Goal: Task Accomplishment & Management: Manage account settings

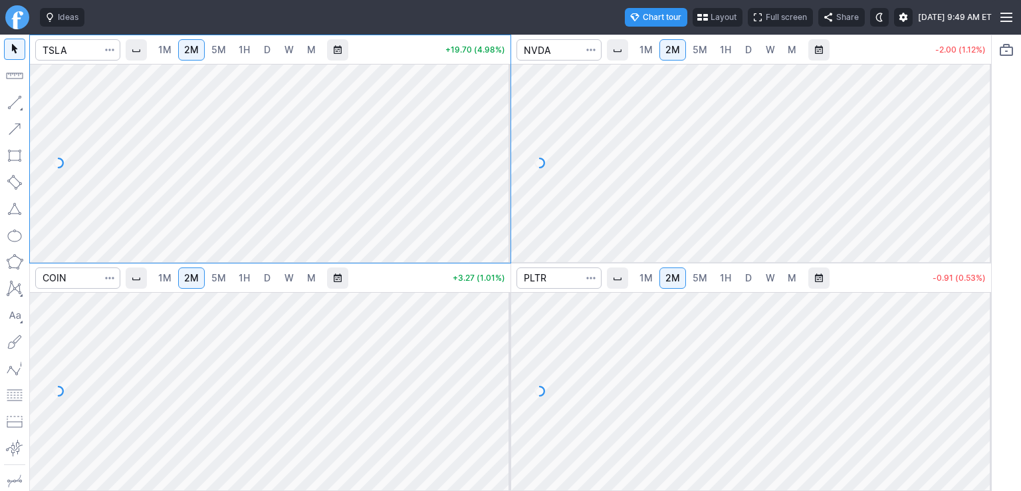
click at [501, 116] on div at bounding box center [497, 159] width 28 height 165
drag, startPoint x: 497, startPoint y: 136, endPoint x: 497, endPoint y: 108, distance: 28.6
click at [497, 108] on div at bounding box center [497, 159] width 28 height 165
click at [696, 17] on span "button" at bounding box center [700, 17] width 8 height 11
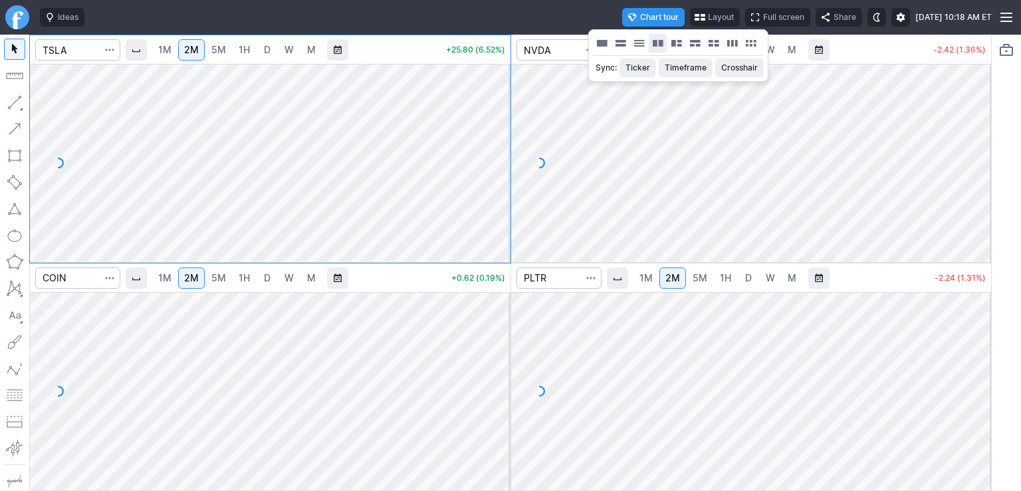
click at [664, 45] on button "Layout" at bounding box center [658, 43] width 19 height 19
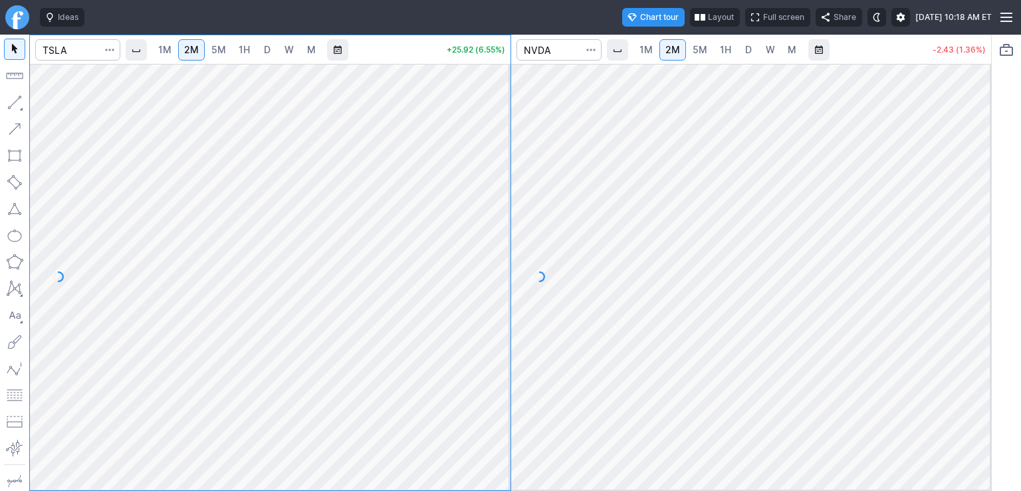
click at [218, 52] on span "5M" at bounding box center [218, 49] width 15 height 11
drag, startPoint x: 499, startPoint y: 221, endPoint x: 489, endPoint y: 211, distance: 15.0
click at [496, 219] on div at bounding box center [497, 273] width 28 height 392
drag, startPoint x: 499, startPoint y: 215, endPoint x: 497, endPoint y: 198, distance: 18.1
click at [497, 198] on div at bounding box center [497, 273] width 28 height 392
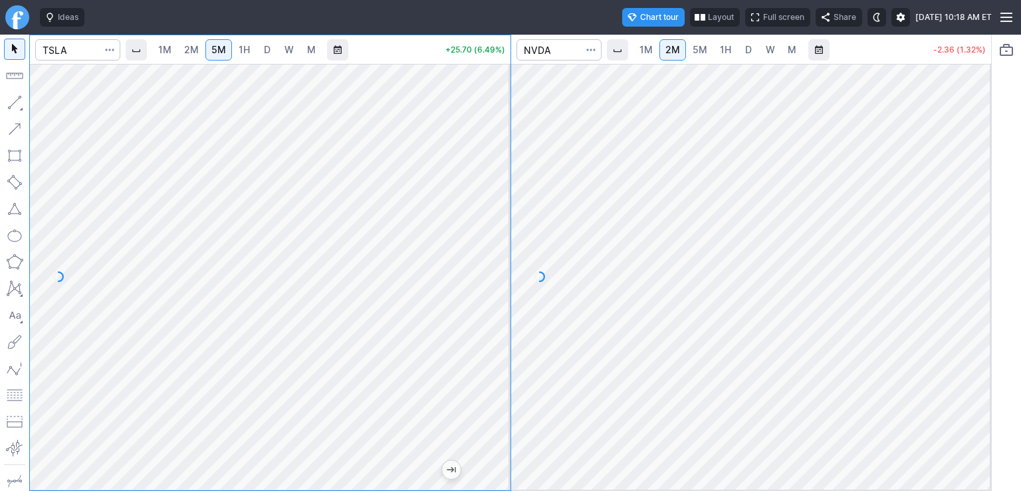
click at [694, 49] on span "5M" at bounding box center [700, 49] width 15 height 11
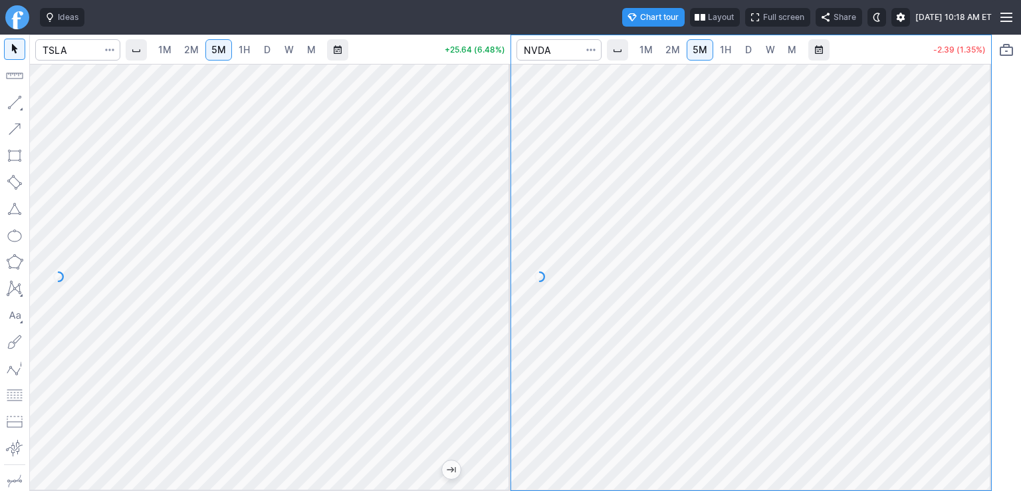
click at [979, 387] on div at bounding box center [978, 273] width 28 height 392
click at [489, 305] on div at bounding box center [497, 273] width 28 height 392
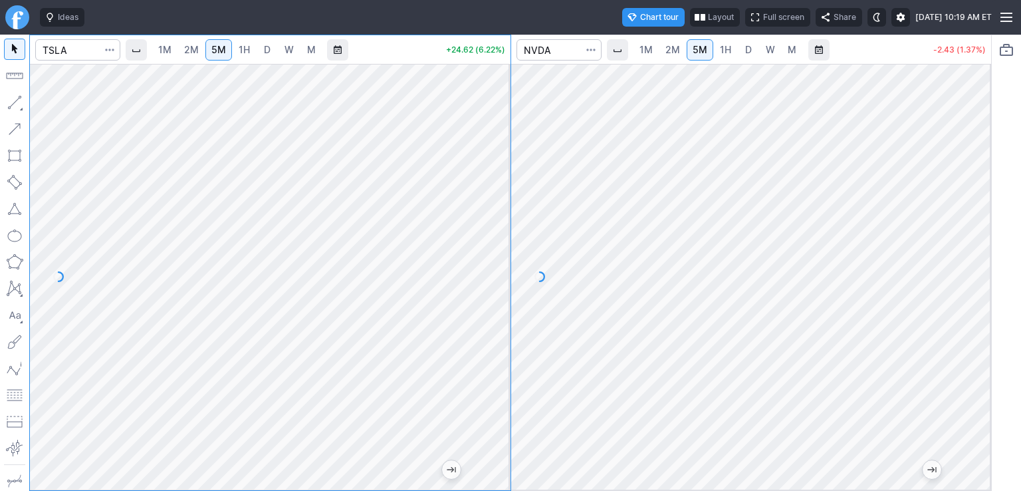
click at [513, 216] on div "1M 2M 5M 1H D W M +24.62 (6.22%) 1M 2M 5M 1H D W M -2.43 (1.37%)" at bounding box center [510, 263] width 963 height 456
click at [499, 214] on div at bounding box center [497, 273] width 28 height 392
click at [479, 275] on div at bounding box center [270, 277] width 481 height 426
drag, startPoint x: 500, startPoint y: 269, endPoint x: 499, endPoint y: 261, distance: 8.0
click at [499, 261] on div at bounding box center [497, 273] width 28 height 392
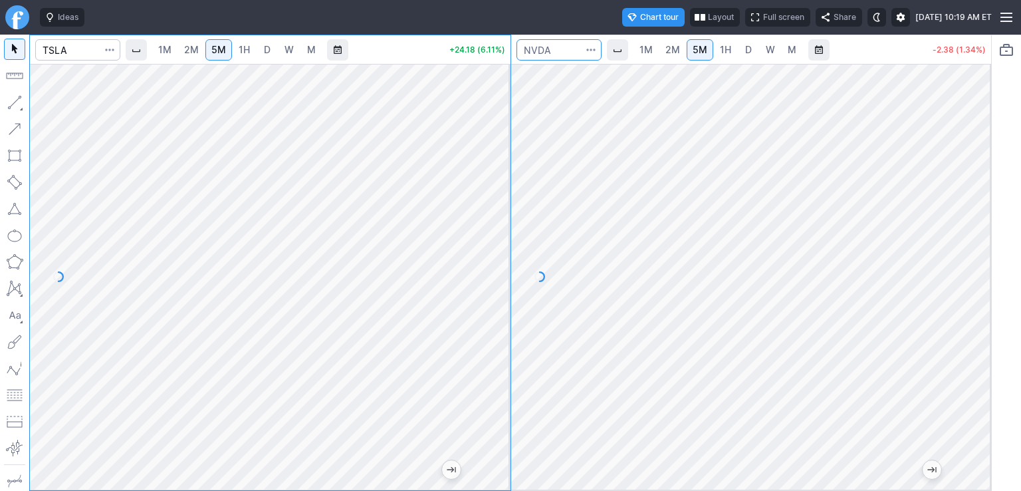
click at [563, 43] on input "Search" at bounding box center [559, 49] width 85 height 21
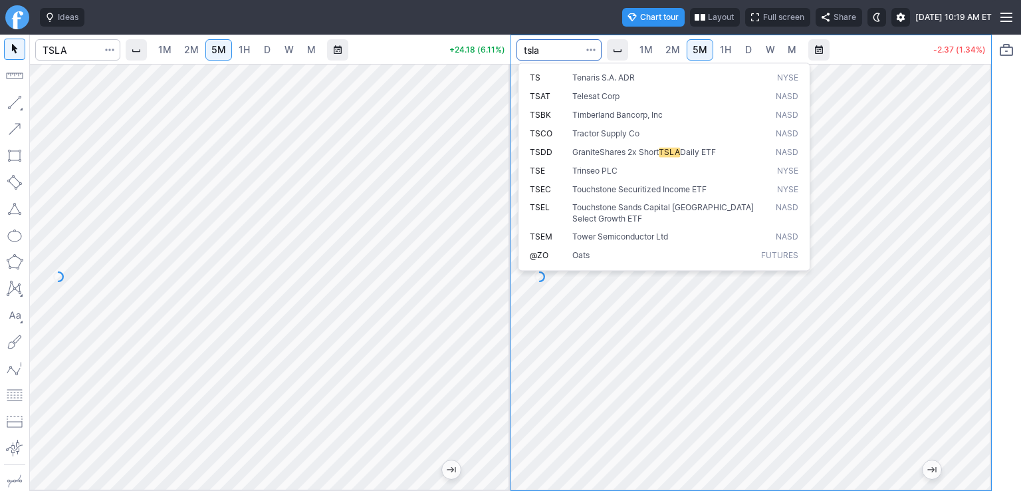
type input "tsla"
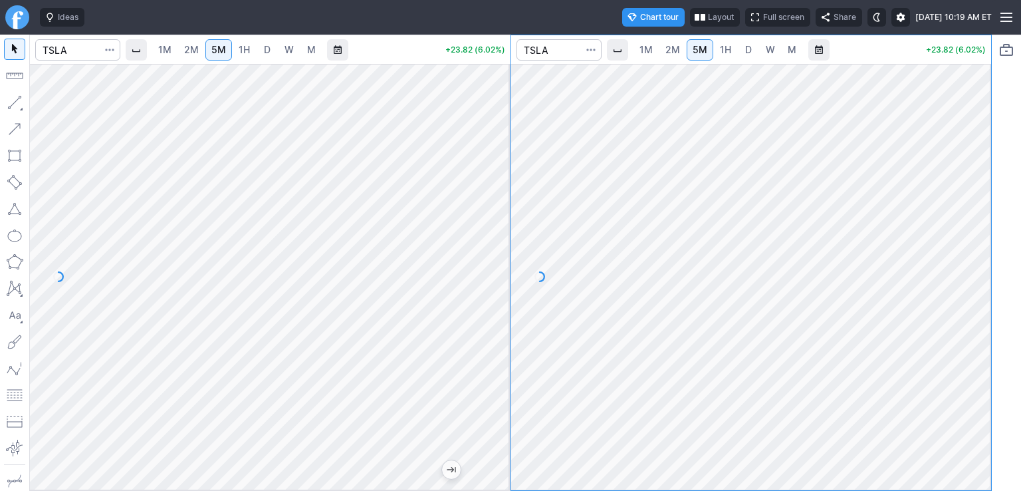
click at [666, 46] on span "2M" at bounding box center [673, 49] width 15 height 11
click at [978, 211] on div at bounding box center [978, 273] width 28 height 392
drag, startPoint x: 976, startPoint y: 285, endPoint x: 973, endPoint y: 207, distance: 77.9
click at [973, 207] on div at bounding box center [978, 273] width 28 height 392
click at [74, 49] on input "Search" at bounding box center [77, 49] width 85 height 21
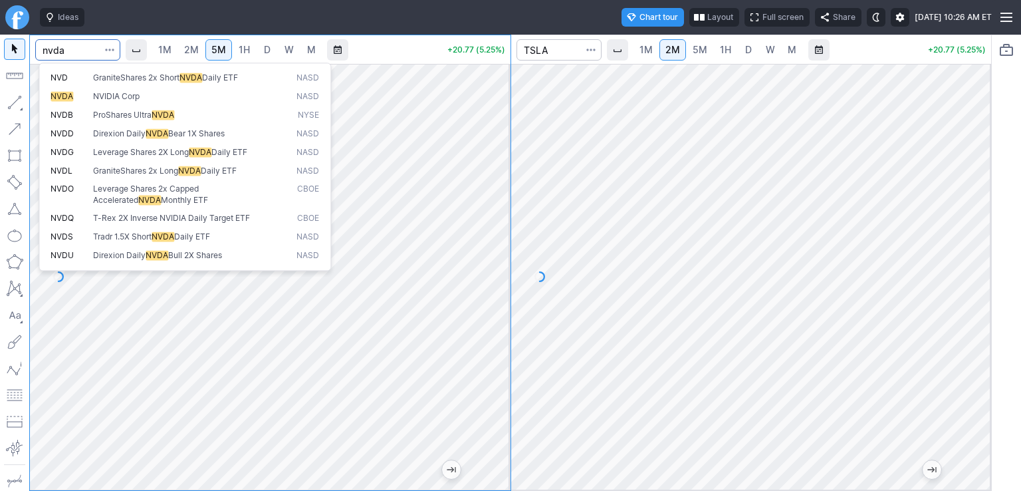
type input "nvda"
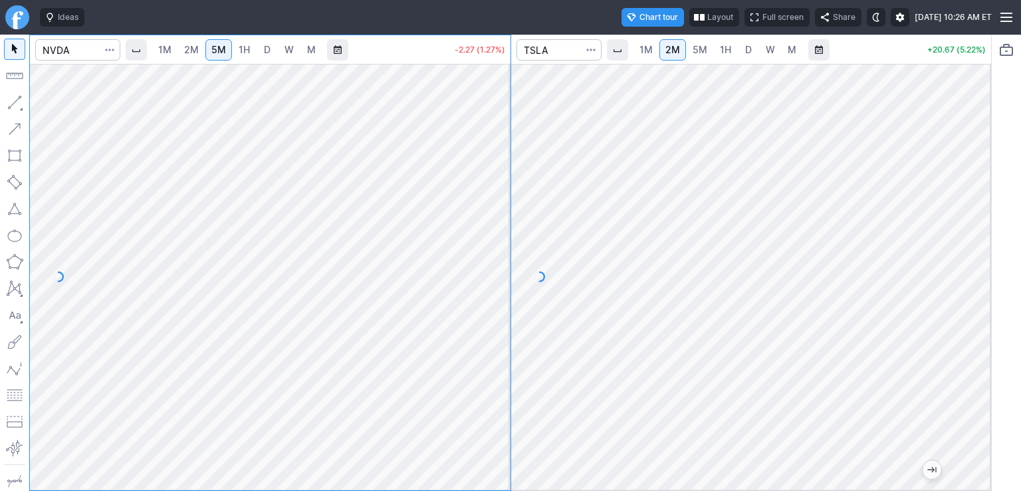
drag, startPoint x: 505, startPoint y: 358, endPoint x: 488, endPoint y: 366, distance: 19.0
click at [504, 364] on div at bounding box center [497, 273] width 28 height 392
drag, startPoint x: 499, startPoint y: 314, endPoint x: 499, endPoint y: 304, distance: 10.0
click at [499, 304] on div at bounding box center [497, 273] width 28 height 392
click at [537, 47] on input "Search" at bounding box center [559, 49] width 85 height 21
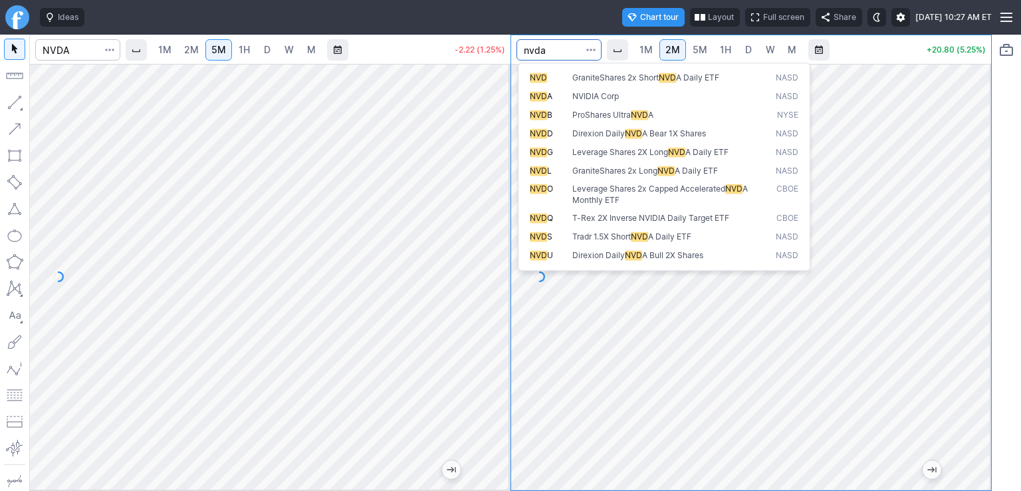
type input "nvda"
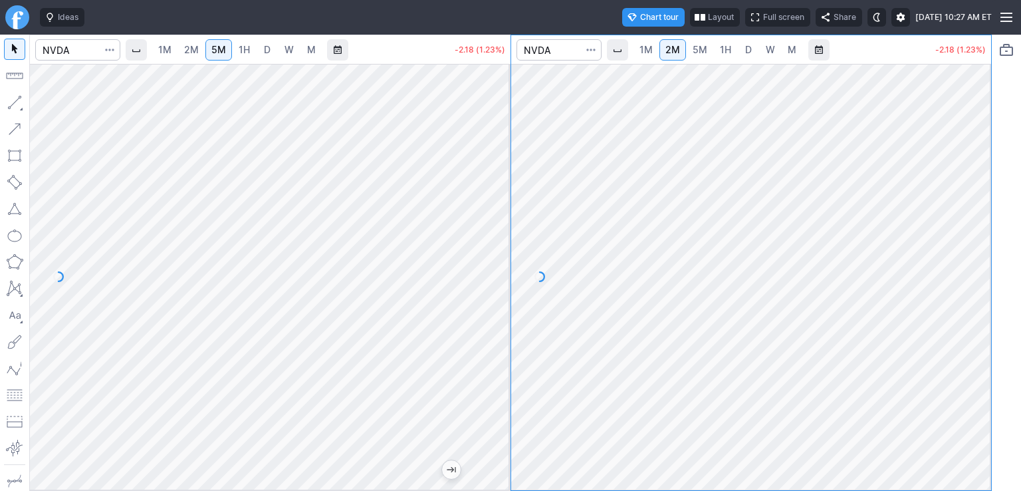
drag, startPoint x: 978, startPoint y: 360, endPoint x: 970, endPoint y: 367, distance: 10.4
click at [976, 370] on div at bounding box center [978, 273] width 28 height 392
drag, startPoint x: 503, startPoint y: 350, endPoint x: 507, endPoint y: 315, distance: 35.5
click at [507, 315] on div at bounding box center [497, 273] width 28 height 392
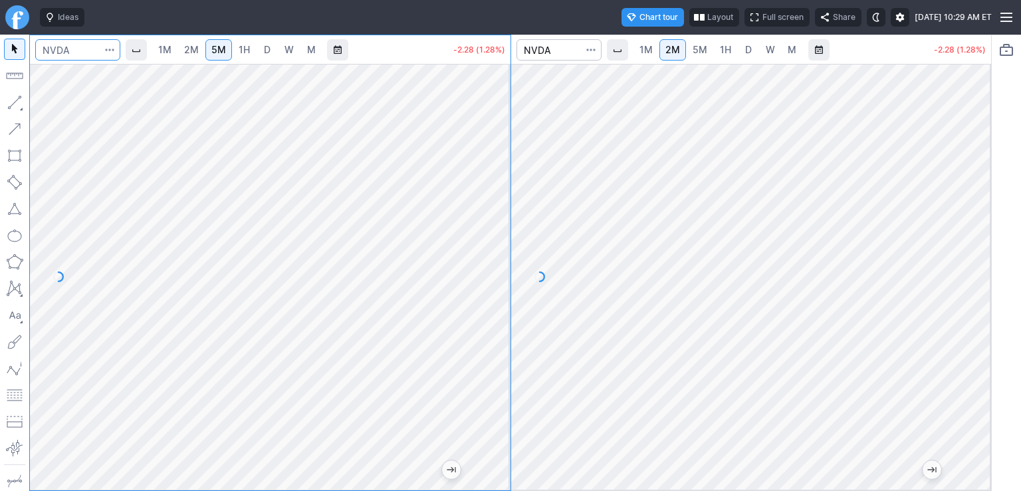
click at [74, 51] on input "Search" at bounding box center [77, 49] width 85 height 21
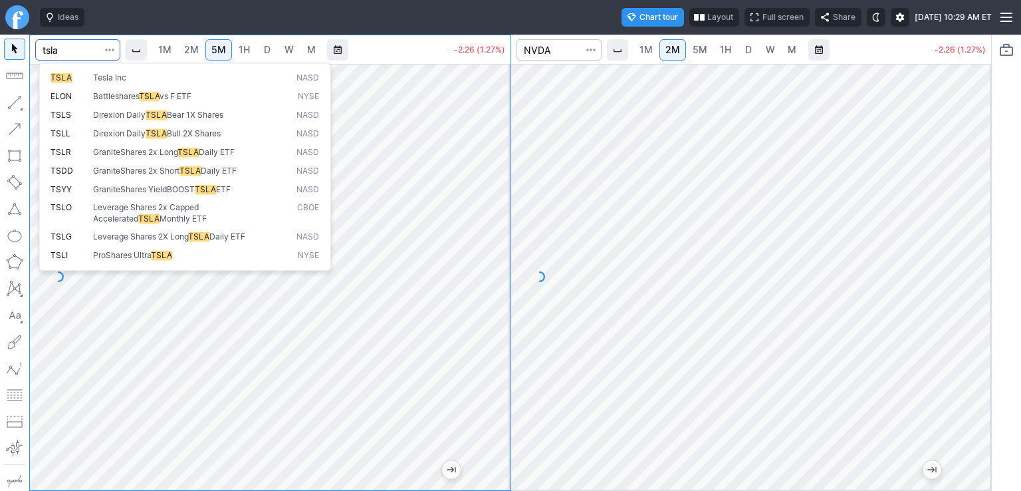
type input "tsla"
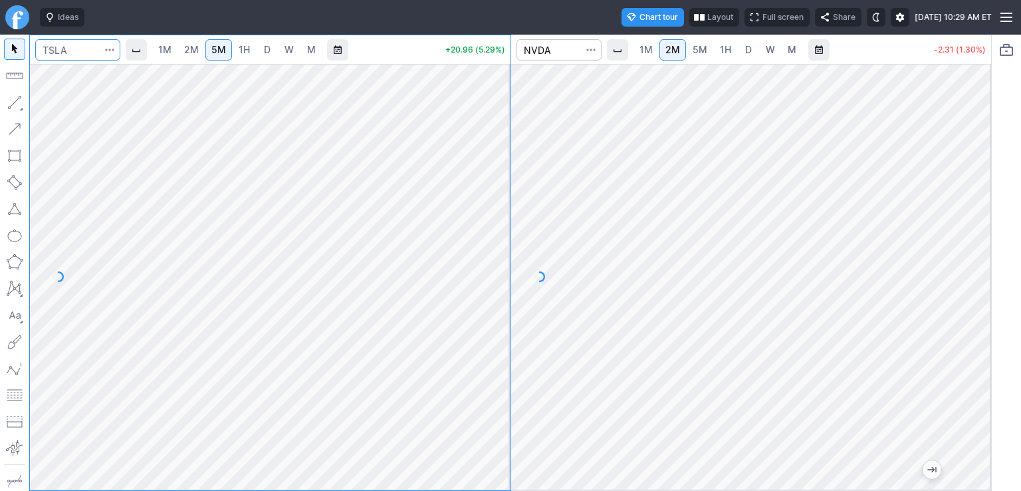
click at [74, 51] on input "Search" at bounding box center [77, 49] width 85 height 21
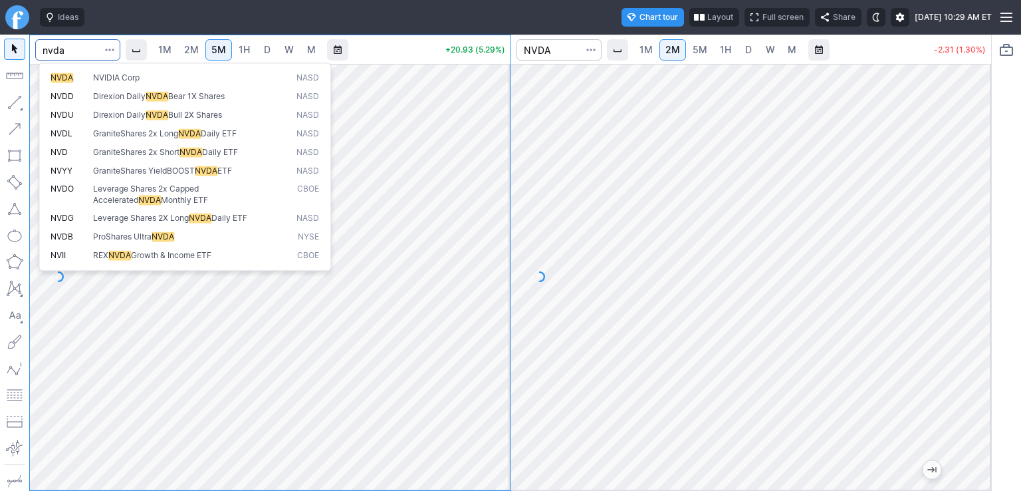
type input "nvda"
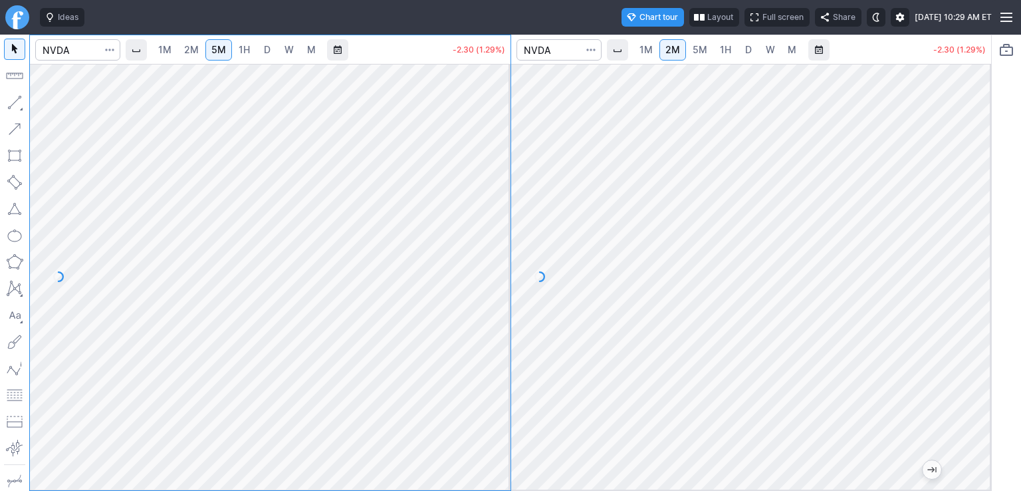
drag, startPoint x: 981, startPoint y: 344, endPoint x: 970, endPoint y: 336, distance: 13.8
click at [978, 342] on div at bounding box center [978, 273] width 28 height 392
drag, startPoint x: 503, startPoint y: 313, endPoint x: 491, endPoint y: 331, distance: 20.7
click at [496, 331] on div at bounding box center [497, 273] width 28 height 392
click at [77, 54] on input "Search" at bounding box center [77, 49] width 85 height 21
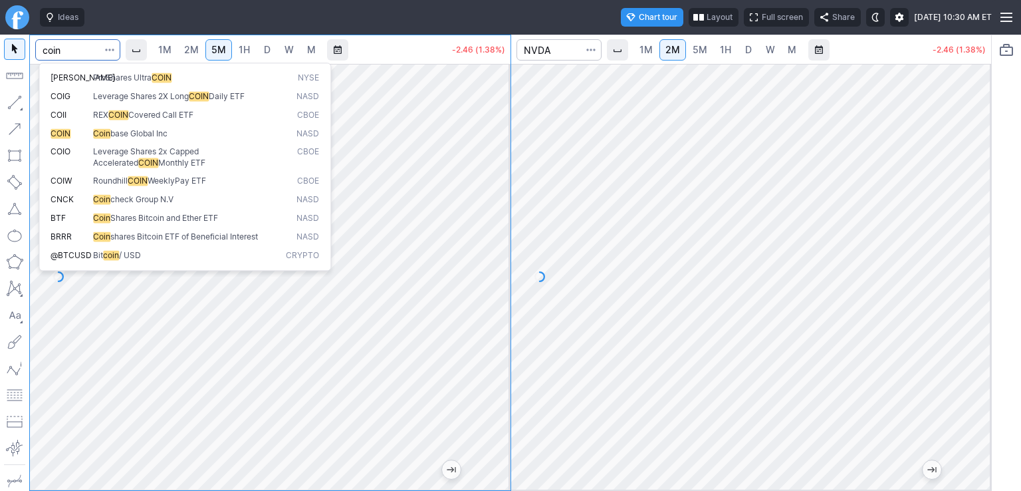
type input "coin"
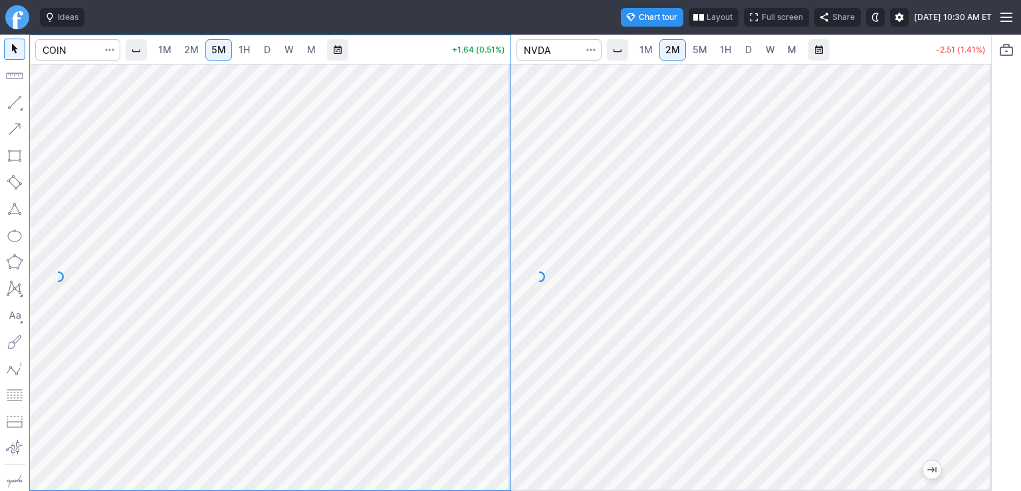
drag, startPoint x: 498, startPoint y: 312, endPoint x: 485, endPoint y: 358, distance: 47.6
click at [492, 362] on div at bounding box center [497, 273] width 28 height 392
drag, startPoint x: 503, startPoint y: 308, endPoint x: 485, endPoint y: 326, distance: 25.4
click at [497, 328] on div at bounding box center [497, 273] width 28 height 392
drag, startPoint x: 499, startPoint y: 263, endPoint x: 500, endPoint y: 228, distance: 34.6
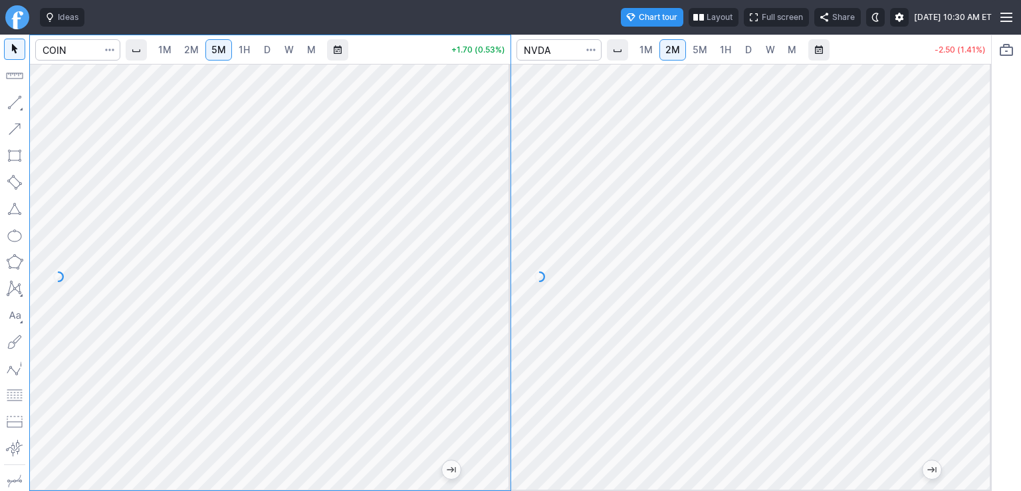
click at [500, 228] on div at bounding box center [497, 273] width 28 height 392
click at [571, 51] on input "Search" at bounding box center [559, 49] width 85 height 21
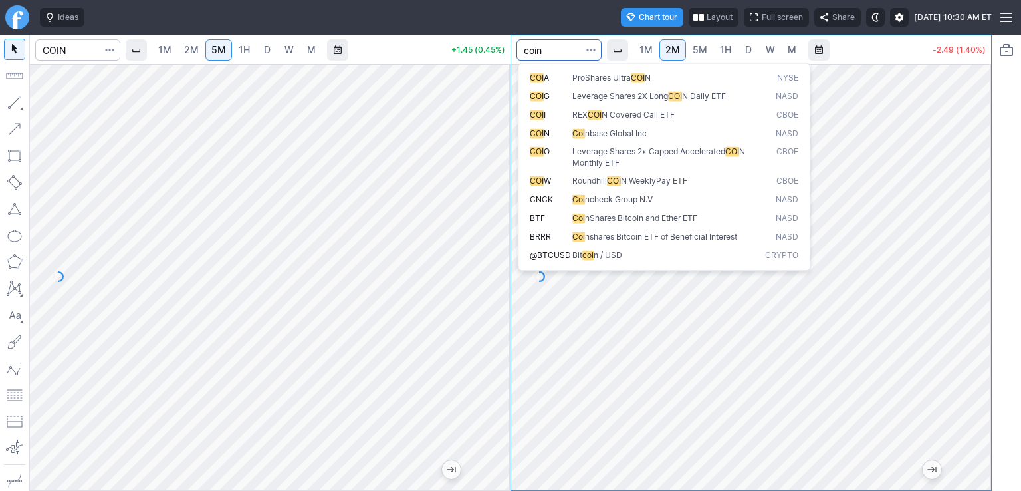
type input "coin"
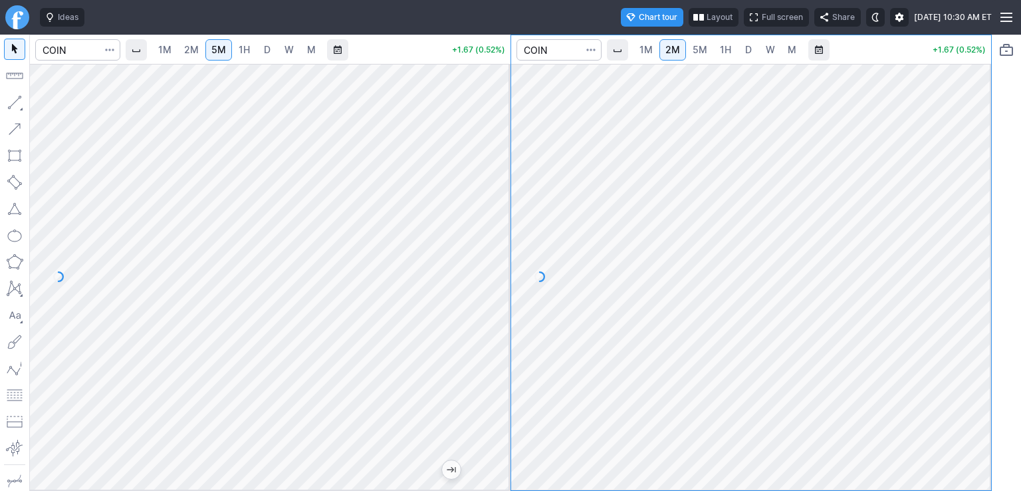
drag, startPoint x: 982, startPoint y: 299, endPoint x: 975, endPoint y: 306, distance: 9.9
click at [982, 307] on div at bounding box center [978, 273] width 28 height 392
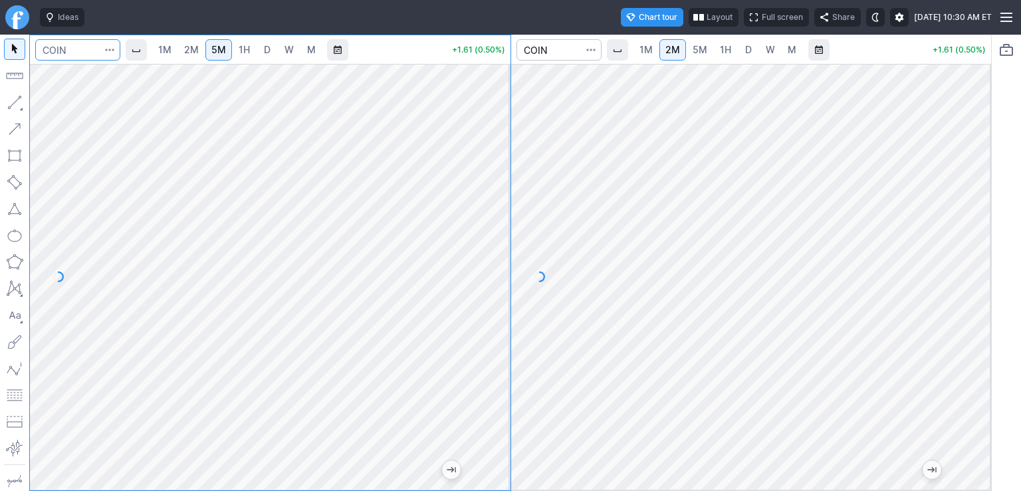
click at [72, 51] on input "Search" at bounding box center [77, 49] width 85 height 21
click at [273, 45] on link "D" at bounding box center [267, 49] width 21 height 21
click at [76, 52] on input "Search" at bounding box center [77, 49] width 85 height 21
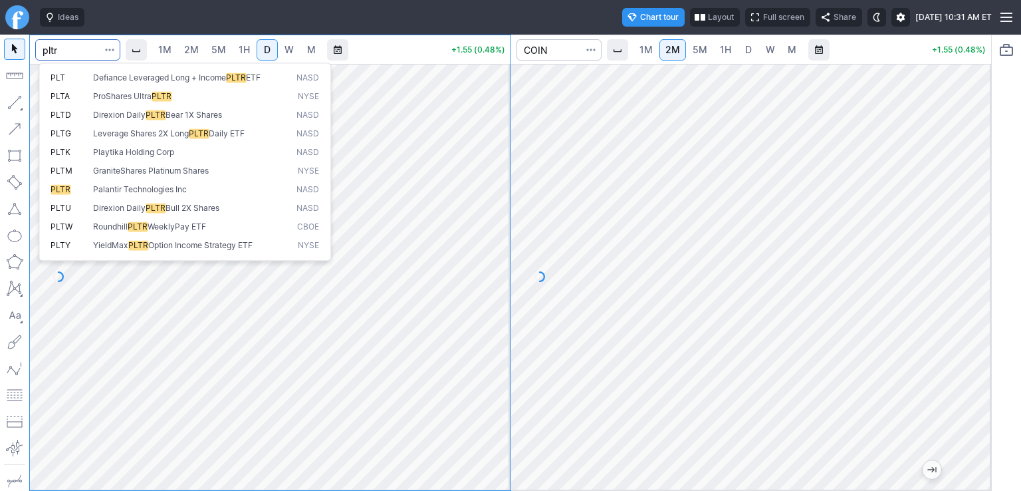
type input "pltr"
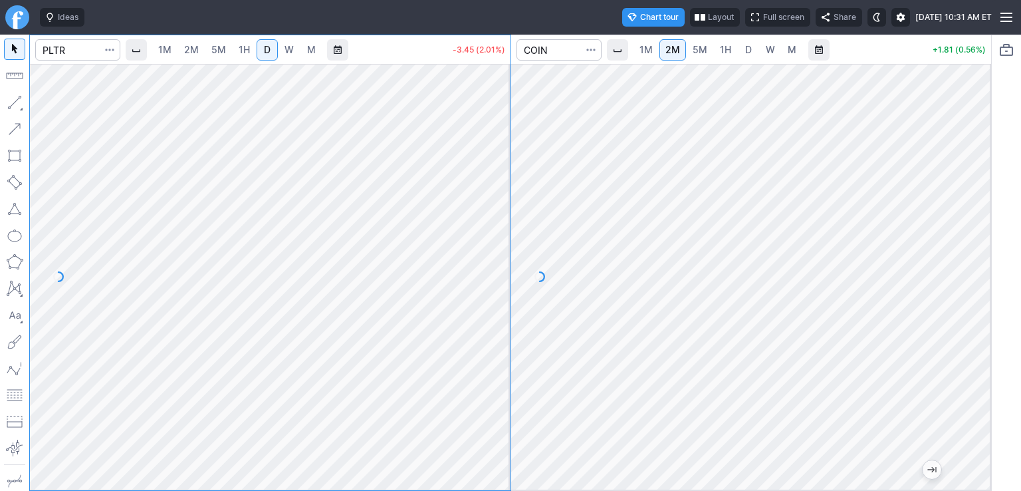
click at [219, 54] on span "5M" at bounding box center [218, 49] width 15 height 11
drag, startPoint x: 501, startPoint y: 131, endPoint x: 487, endPoint y: 142, distance: 17.6
click at [500, 140] on div at bounding box center [497, 273] width 28 height 392
click at [551, 44] on input "Search" at bounding box center [559, 49] width 85 height 21
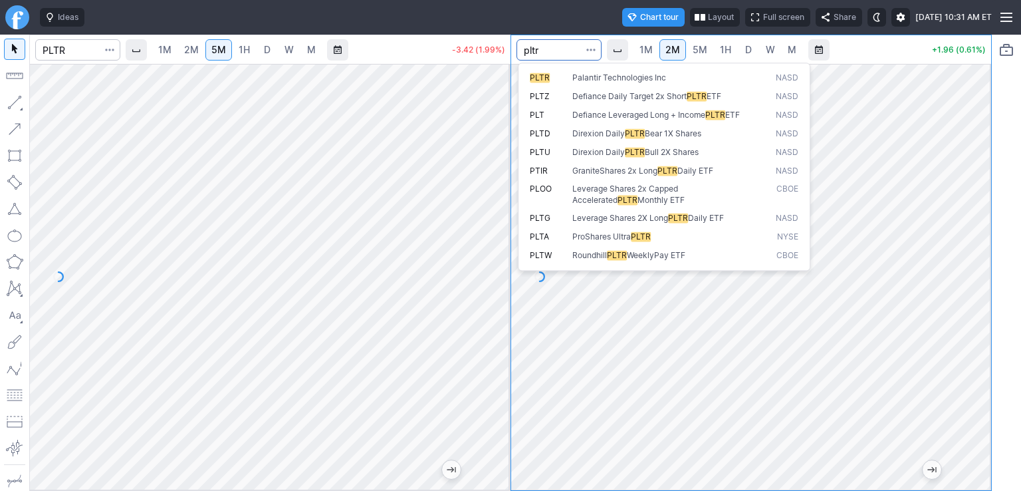
type input "pltr"
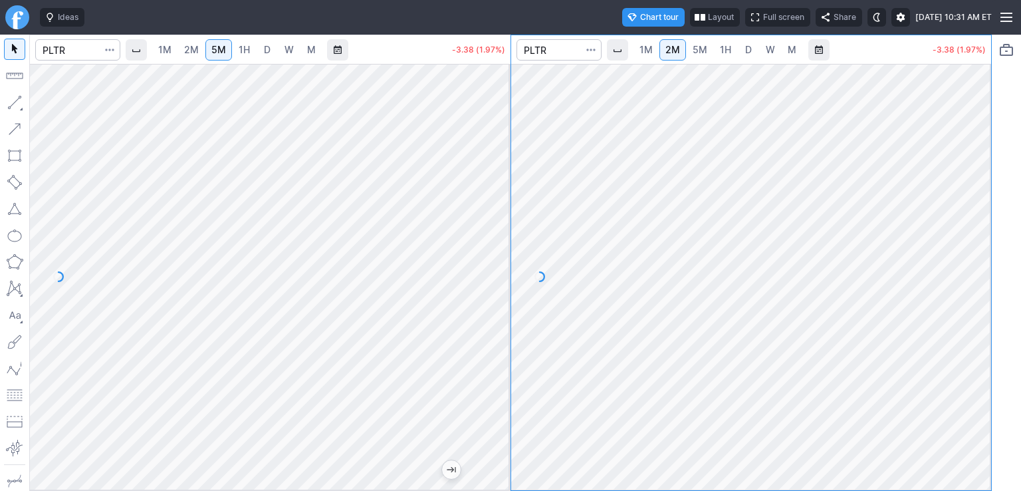
click at [979, 291] on div at bounding box center [978, 273] width 28 height 392
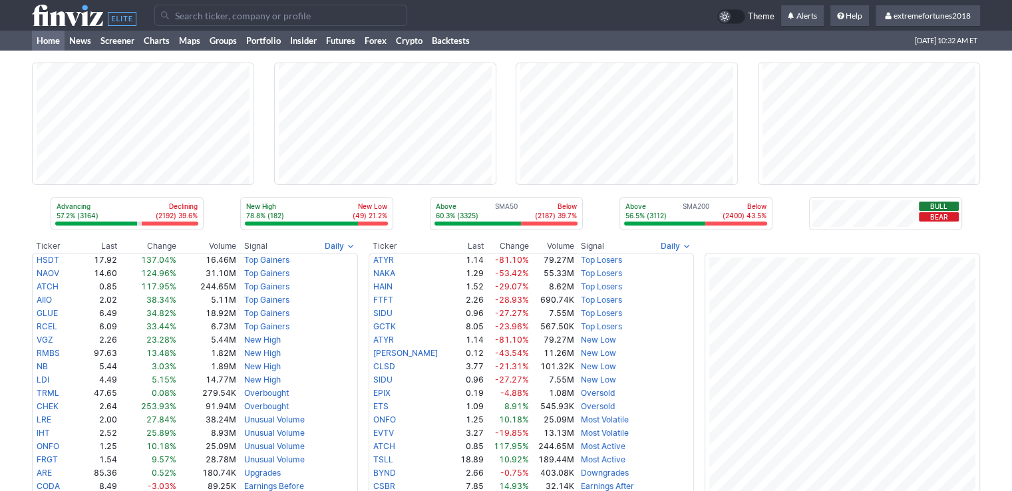
click at [298, 13] on input "Search" at bounding box center [280, 15] width 253 height 21
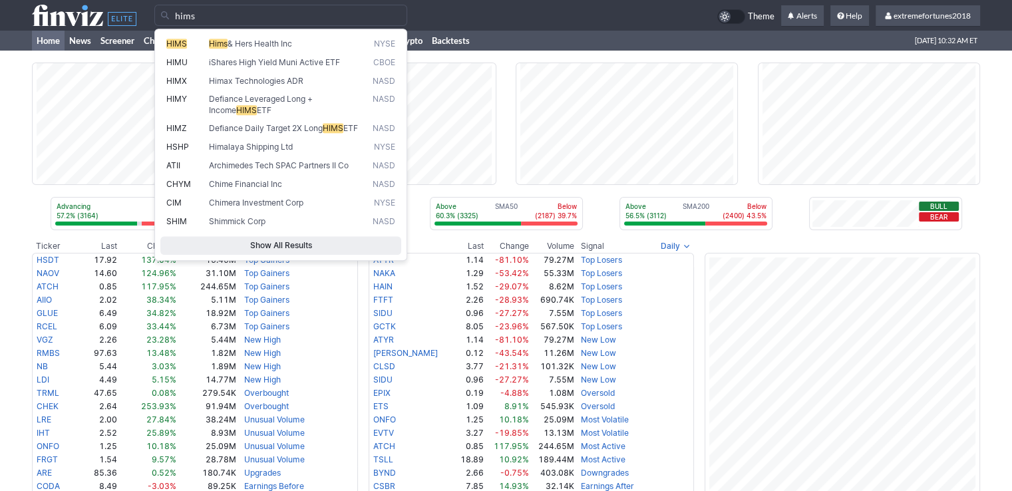
type input "hims"
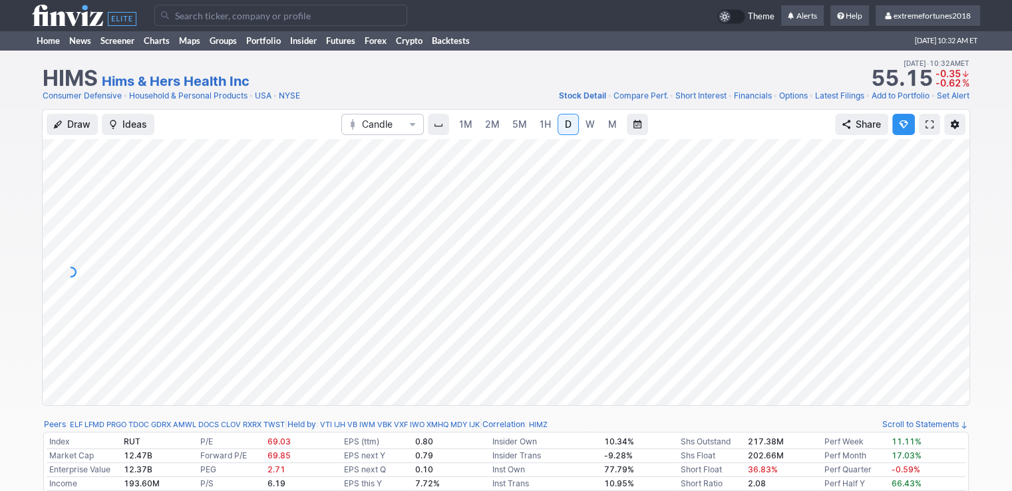
drag, startPoint x: 955, startPoint y: 285, endPoint x: 956, endPoint y: 277, distance: 8.0
click at [956, 277] on div at bounding box center [955, 268] width 28 height 233
drag, startPoint x: 959, startPoint y: 319, endPoint x: 952, endPoint y: 291, distance: 28.9
click at [952, 291] on div at bounding box center [955, 268] width 28 height 233
click at [261, 15] on input "Search" at bounding box center [280, 15] width 253 height 21
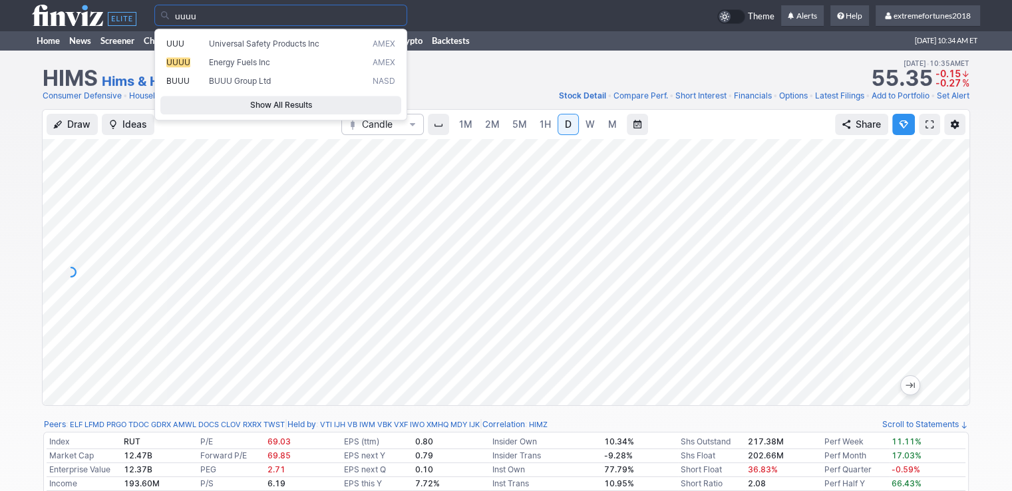
type input "uuuu"
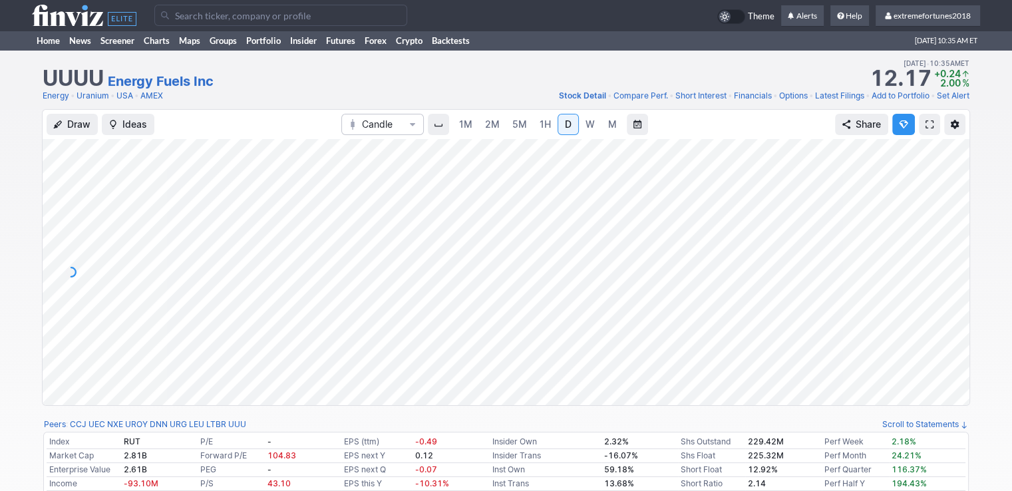
click at [954, 238] on div at bounding box center [955, 268] width 28 height 233
click at [197, 17] on input "Search" at bounding box center [280, 15] width 253 height 21
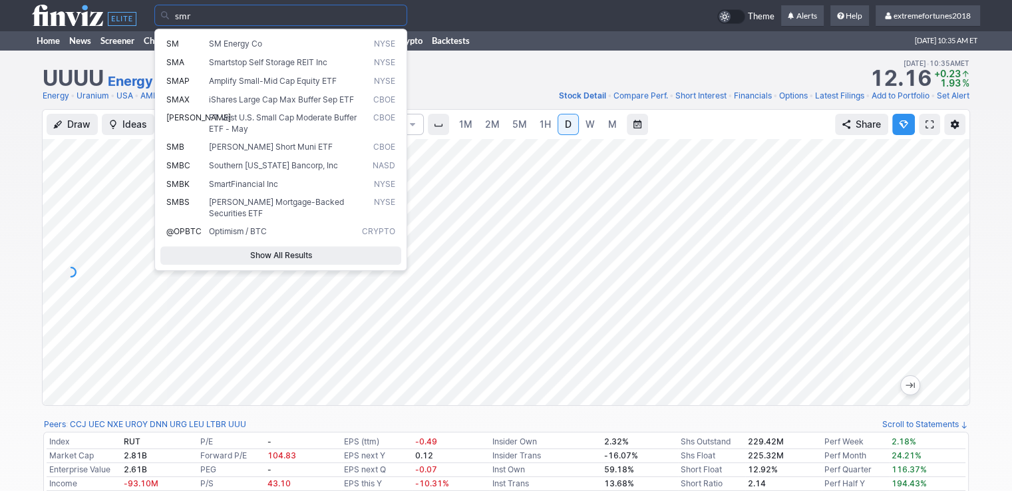
type input "smr"
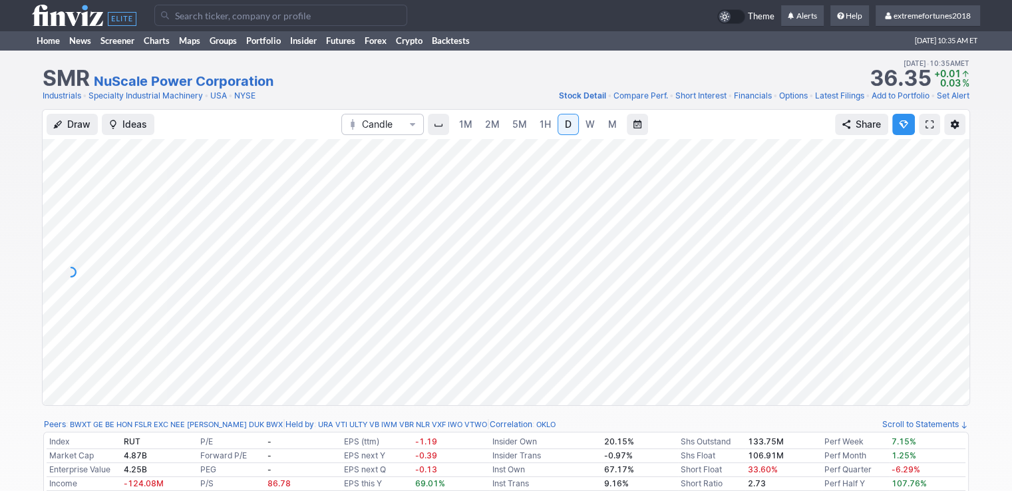
click at [202, 16] on input "Search" at bounding box center [280, 15] width 253 height 21
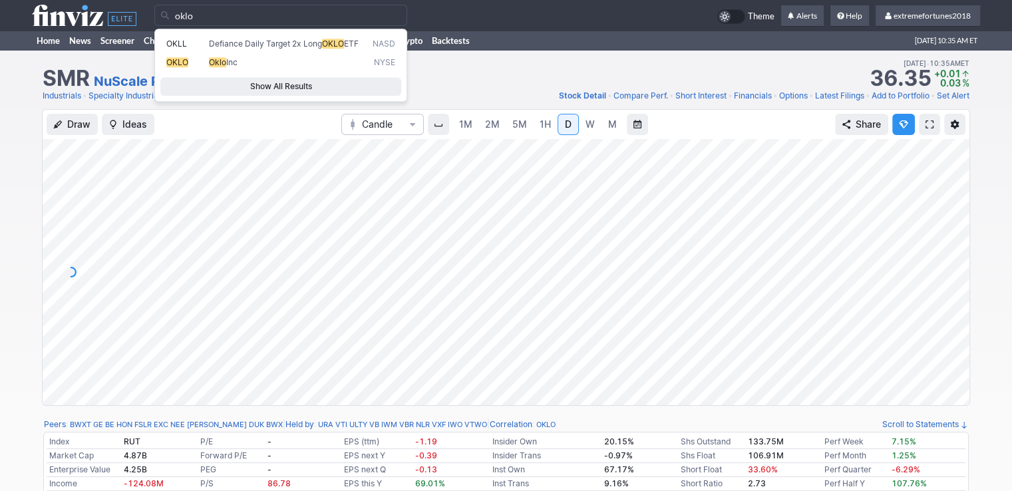
type input "oklo"
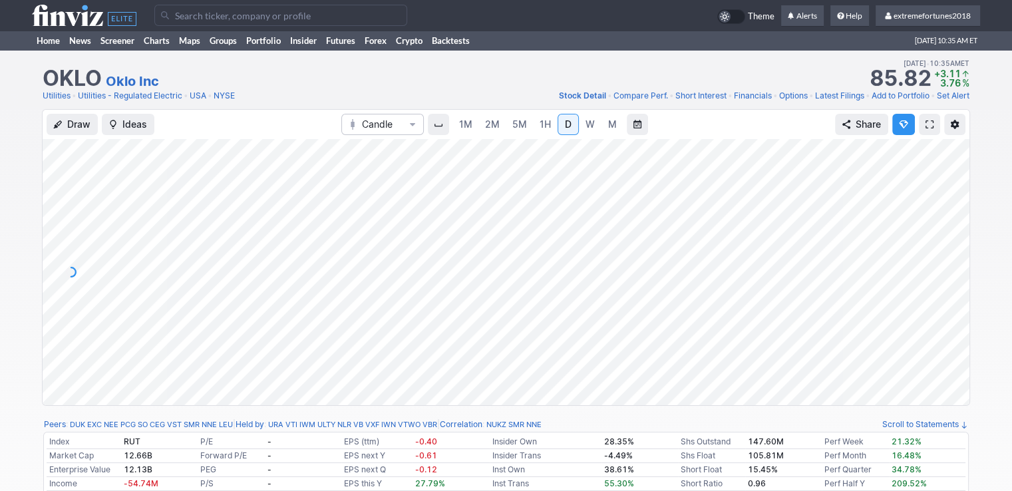
drag, startPoint x: 951, startPoint y: 213, endPoint x: 942, endPoint y: 219, distance: 10.7
click at [950, 224] on div at bounding box center [955, 268] width 28 height 233
click at [202, 18] on input "Search" at bounding box center [280, 15] width 253 height 21
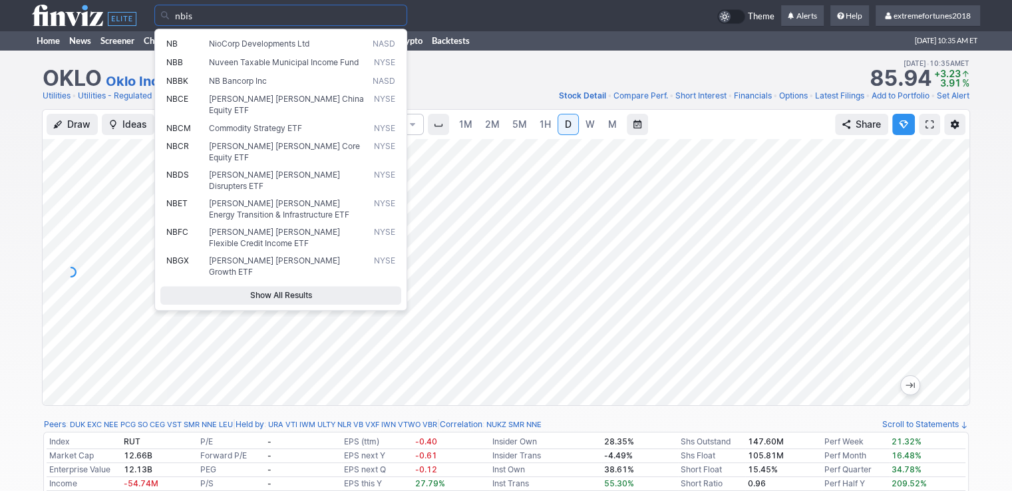
type input "nbis"
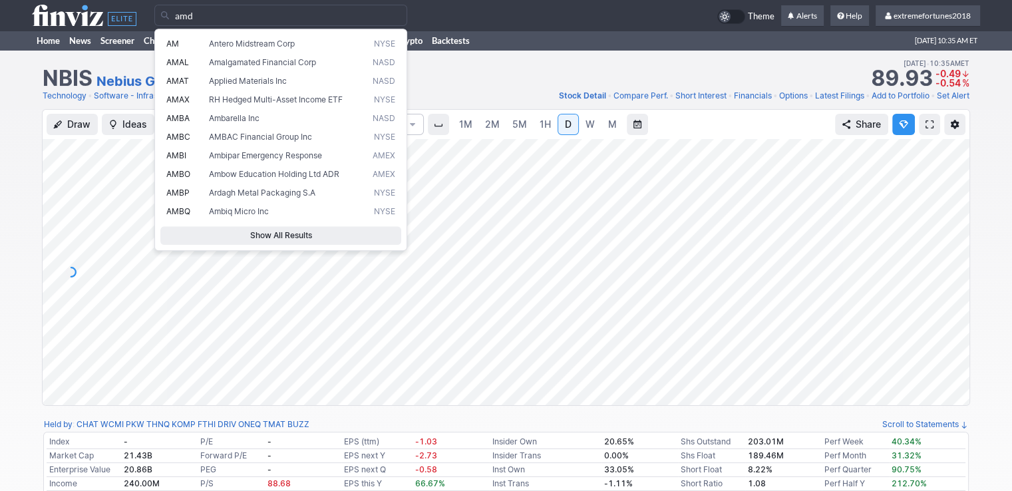
type input "amd"
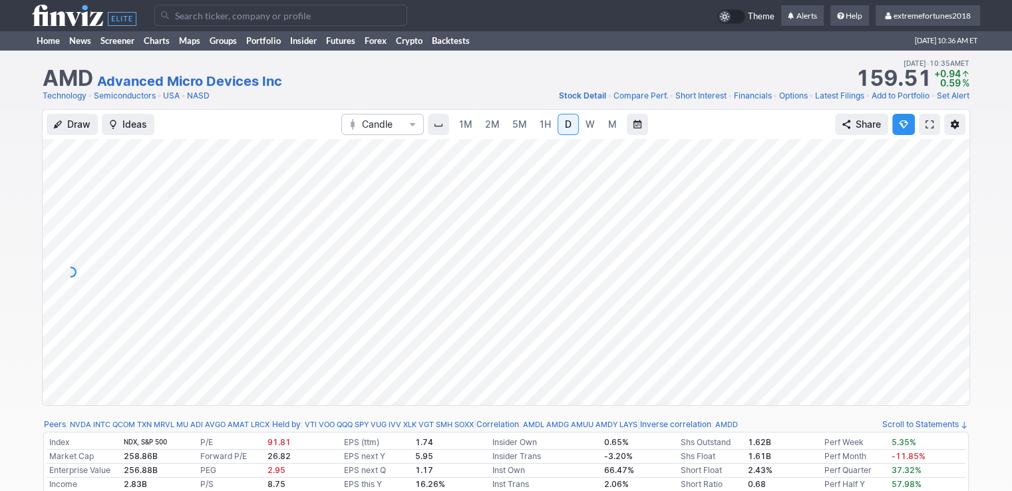
drag, startPoint x: 955, startPoint y: 259, endPoint x: 956, endPoint y: 241, distance: 17.3
click at [956, 241] on div at bounding box center [955, 268] width 28 height 233
drag, startPoint x: 958, startPoint y: 307, endPoint x: 965, endPoint y: 278, distance: 30.2
click at [965, 278] on div at bounding box center [955, 268] width 28 height 233
drag, startPoint x: 957, startPoint y: 285, endPoint x: 957, endPoint y: 238, distance: 46.6
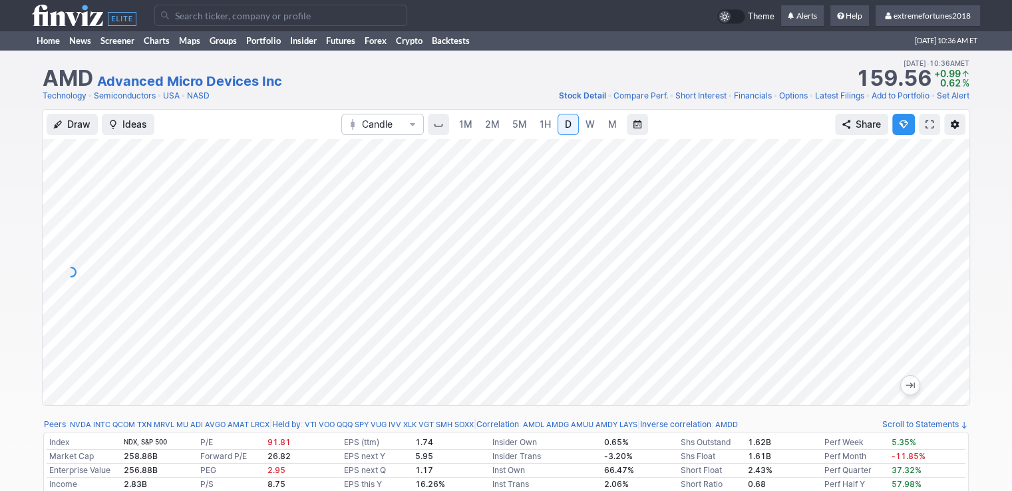
click at [957, 238] on div at bounding box center [955, 268] width 28 height 233
click at [291, 19] on input "Search" at bounding box center [280, 15] width 253 height 21
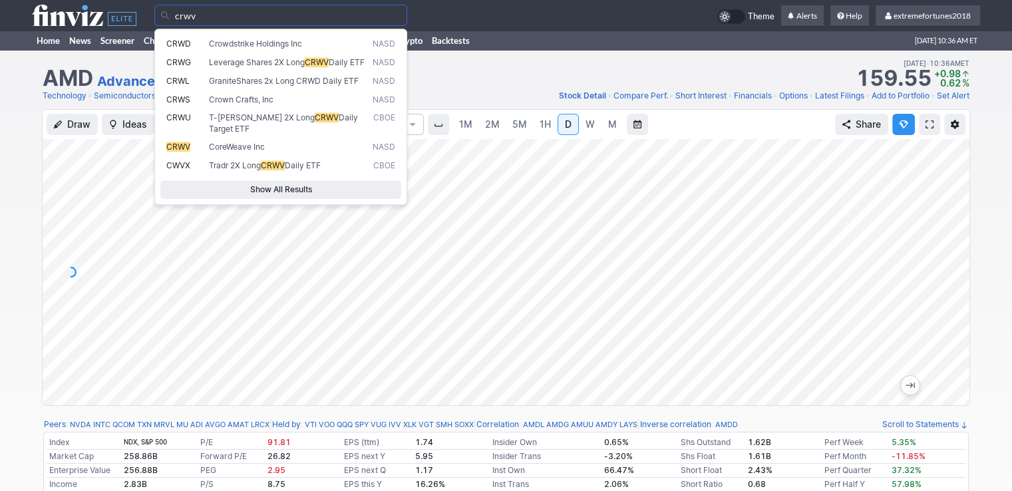
type input "crwv"
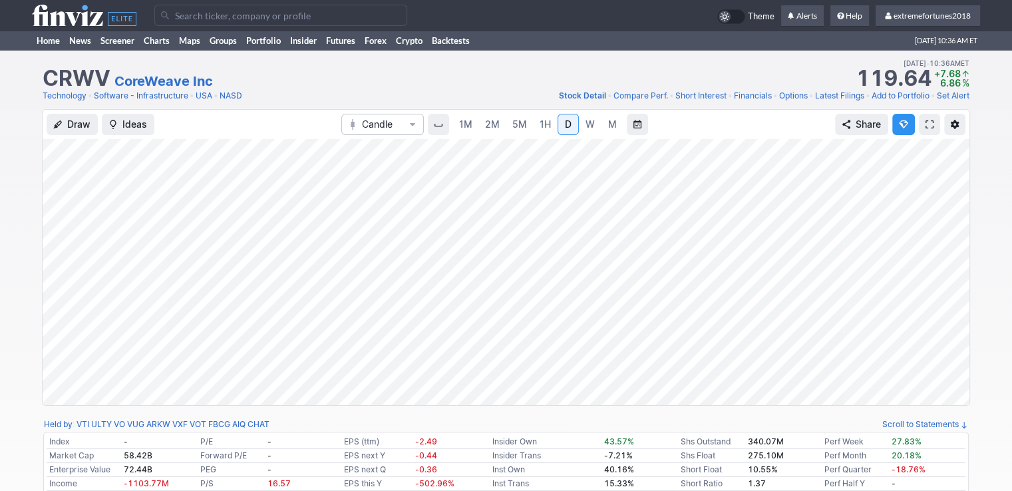
drag, startPoint x: 959, startPoint y: 328, endPoint x: 961, endPoint y: 247, distance: 80.5
click at [961, 247] on div at bounding box center [955, 268] width 28 height 233
click at [243, 19] on input "Search" at bounding box center [280, 15] width 253 height 21
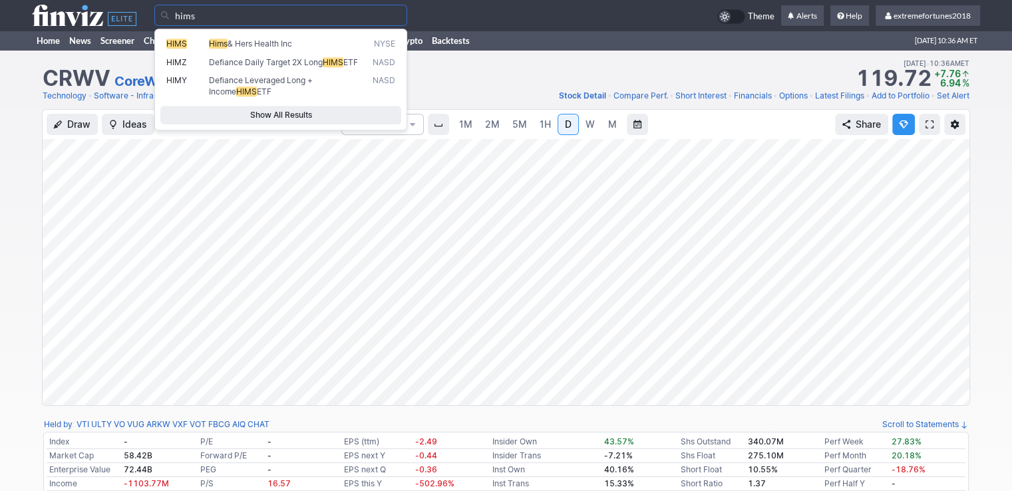
type input "hims"
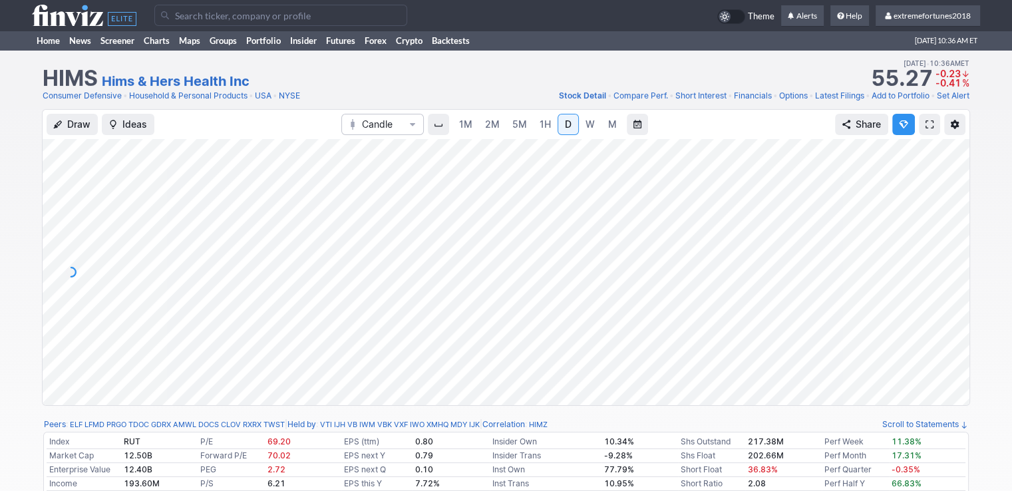
click at [955, 300] on div at bounding box center [955, 268] width 28 height 233
drag, startPoint x: 952, startPoint y: 301, endPoint x: 948, endPoint y: 213, distance: 88.5
click at [956, 211] on div at bounding box center [955, 268] width 28 height 233
click at [85, 133] on button "Draw" at bounding box center [72, 124] width 51 height 21
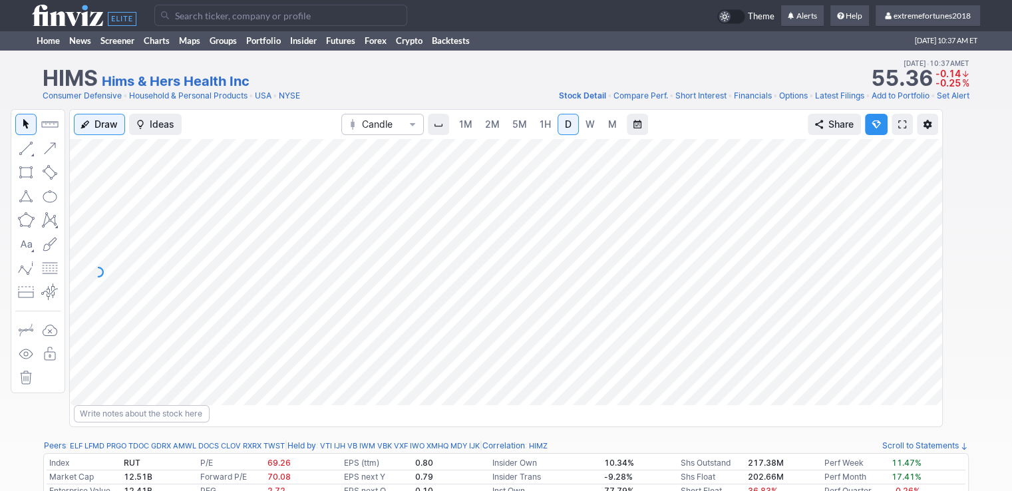
click at [49, 193] on button "button" at bounding box center [49, 196] width 21 height 21
drag, startPoint x: 931, startPoint y: 299, endPoint x: 930, endPoint y: 229, distance: 69.8
click at [930, 229] on div at bounding box center [928, 268] width 28 height 233
click at [49, 144] on button "button" at bounding box center [49, 148] width 21 height 21
click at [48, 144] on button "button" at bounding box center [49, 148] width 21 height 21
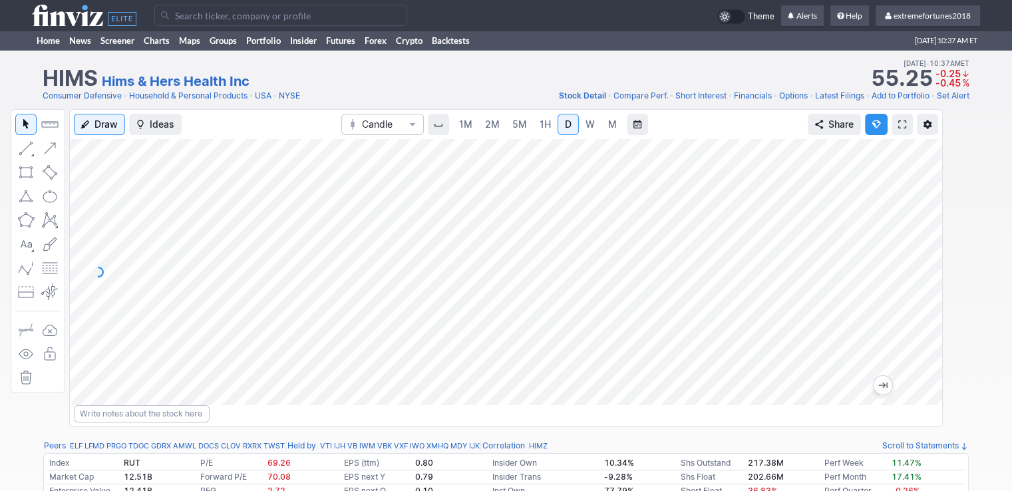
drag, startPoint x: 922, startPoint y: 269, endPoint x: 926, endPoint y: 291, distance: 21.5
click at [926, 291] on div at bounding box center [928, 268] width 28 height 233
click at [213, 19] on input "Search" at bounding box center [280, 15] width 253 height 21
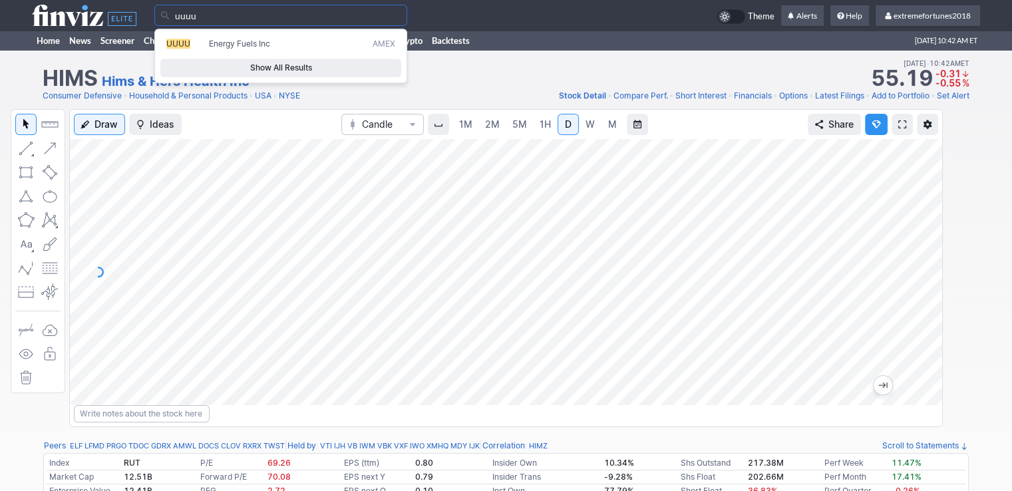
type input "uuuu"
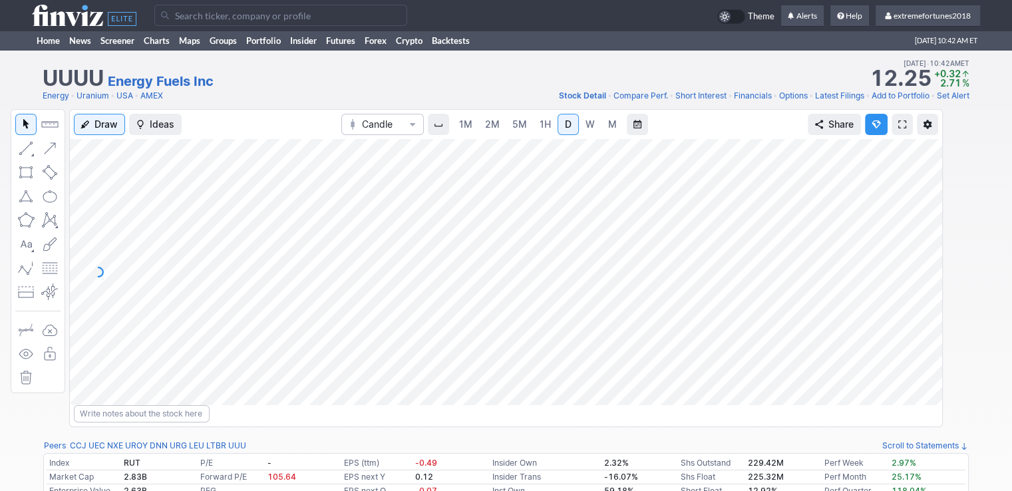
drag, startPoint x: 930, startPoint y: 240, endPoint x: 923, endPoint y: 238, distance: 6.9
click at [928, 237] on div at bounding box center [928, 268] width 28 height 233
click at [242, 16] on input "Search" at bounding box center [280, 15] width 253 height 21
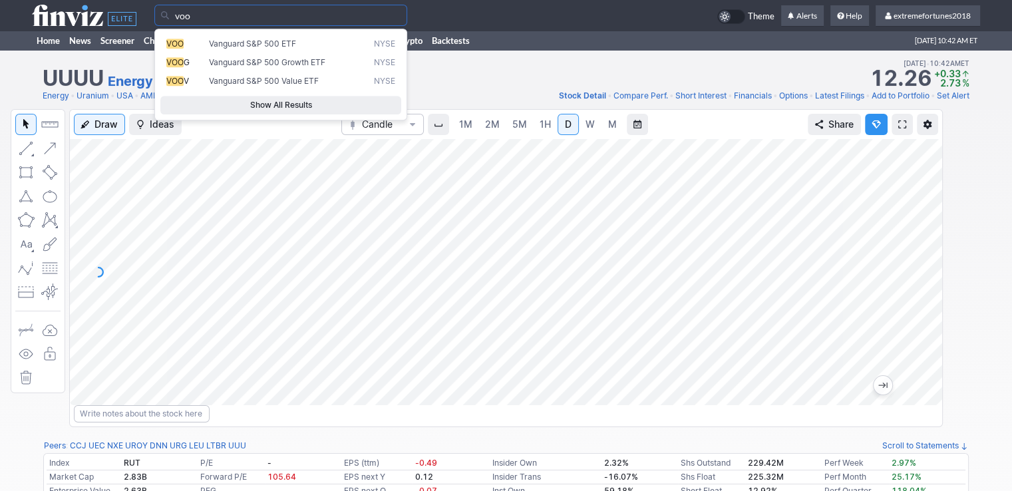
type input "voo"
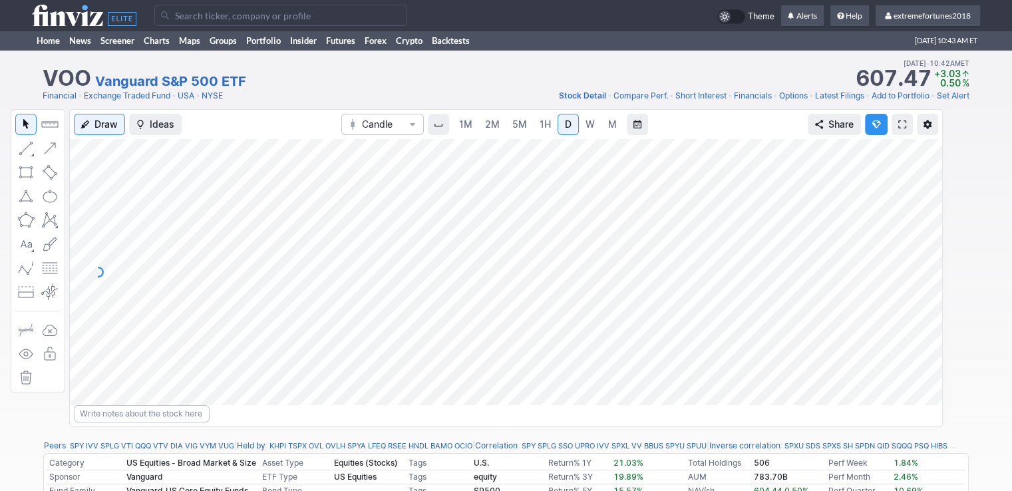
click at [929, 182] on div at bounding box center [928, 268] width 28 height 233
drag, startPoint x: 927, startPoint y: 293, endPoint x: 940, endPoint y: 246, distance: 48.9
click at [940, 246] on div at bounding box center [928, 268] width 28 height 233
click at [241, 15] on input "Search" at bounding box center [280, 15] width 253 height 21
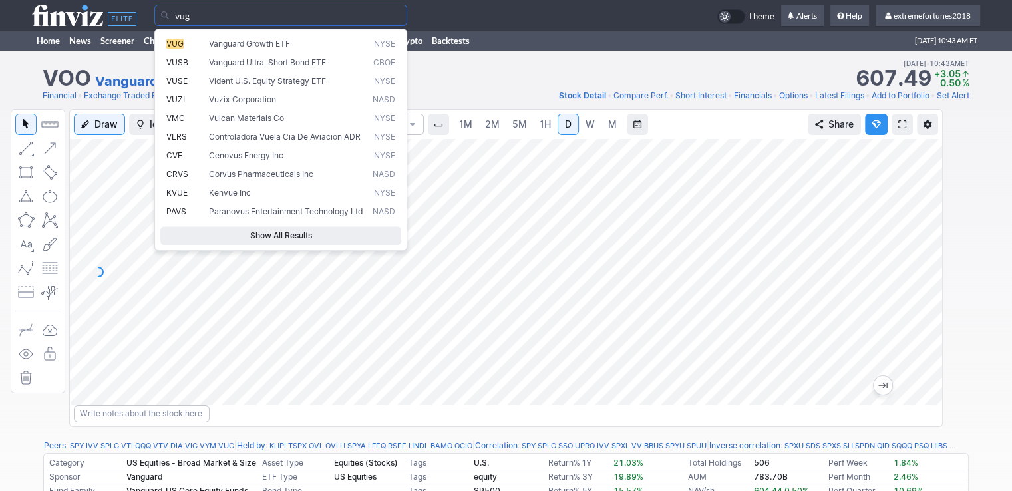
type input "vug"
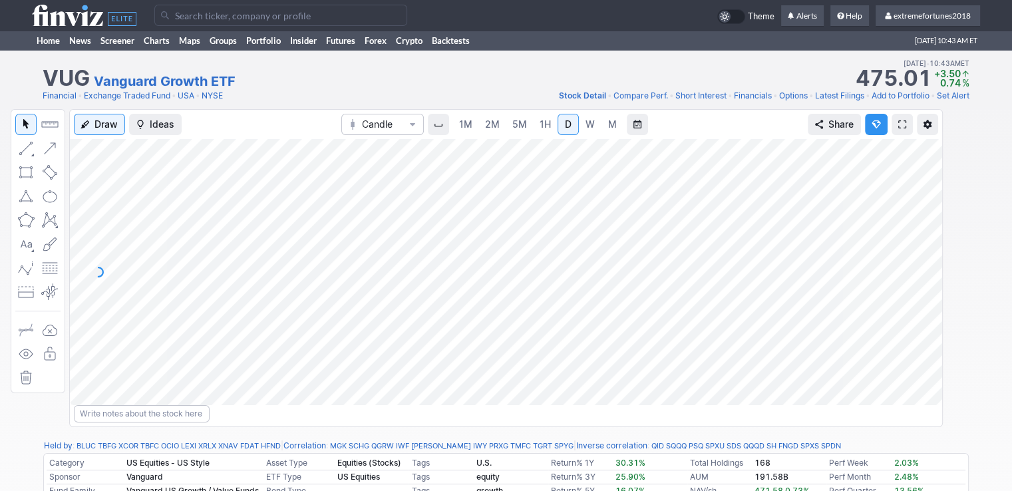
drag, startPoint x: 920, startPoint y: 237, endPoint x: 918, endPoint y: 202, distance: 35.3
click at [920, 200] on div at bounding box center [928, 268] width 28 height 233
drag, startPoint x: 923, startPoint y: 275, endPoint x: 913, endPoint y: 210, distance: 65.3
click at [914, 210] on div at bounding box center [928, 268] width 28 height 233
drag, startPoint x: 934, startPoint y: 310, endPoint x: 923, endPoint y: 277, distance: 34.3
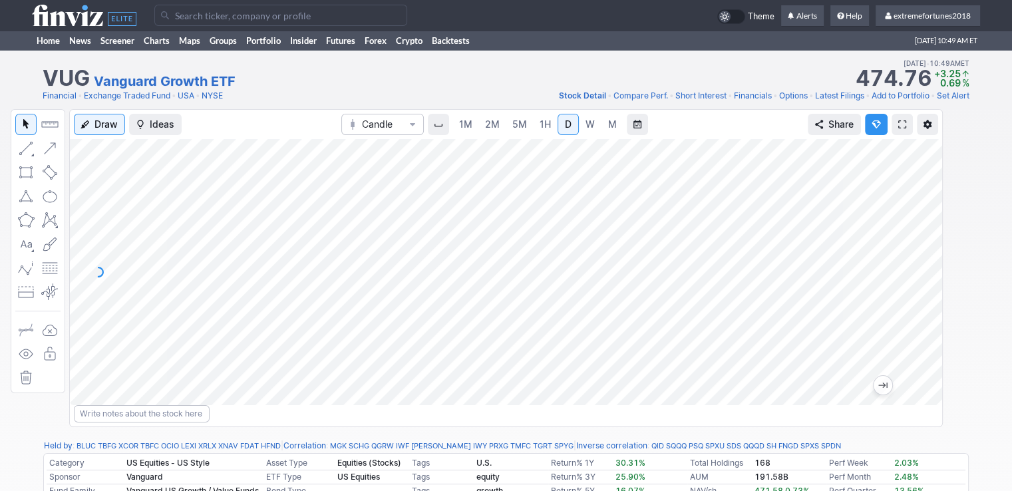
click at [923, 277] on div at bounding box center [928, 268] width 28 height 233
click at [223, 11] on input "Search" at bounding box center [280, 15] width 253 height 21
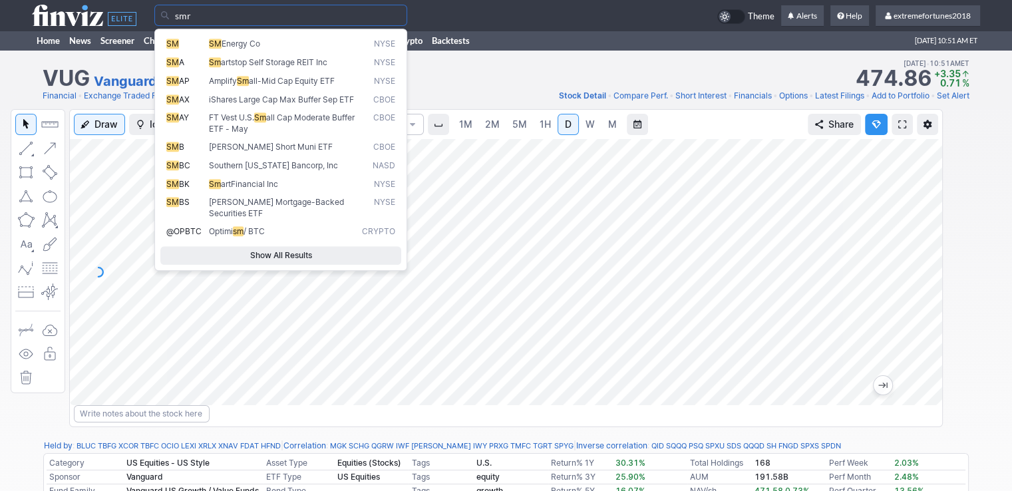
type input "smr"
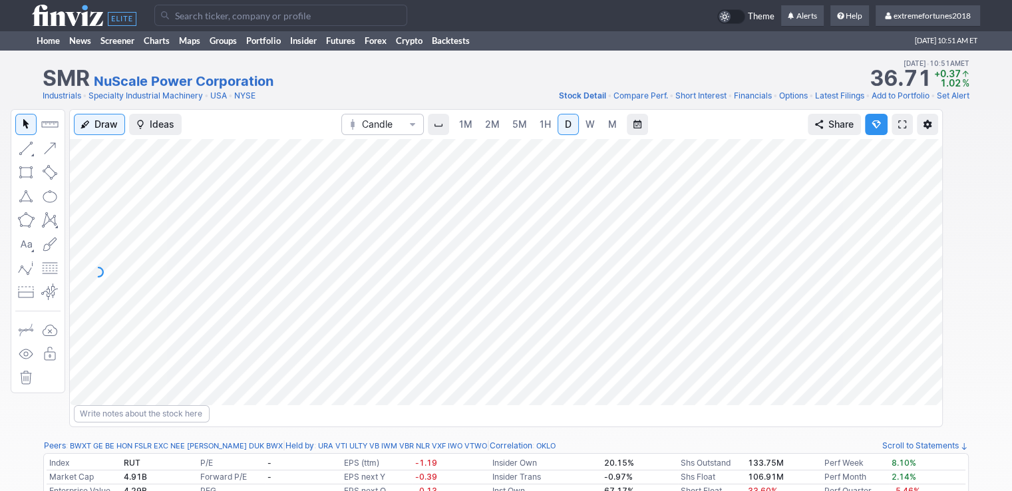
drag, startPoint x: 920, startPoint y: 299, endPoint x: 918, endPoint y: 261, distance: 38.0
click at [919, 261] on div at bounding box center [928, 268] width 28 height 233
drag, startPoint x: 926, startPoint y: 293, endPoint x: 925, endPoint y: 265, distance: 27.3
click at [925, 265] on div at bounding box center [928, 268] width 28 height 233
click at [924, 283] on div at bounding box center [928, 268] width 28 height 233
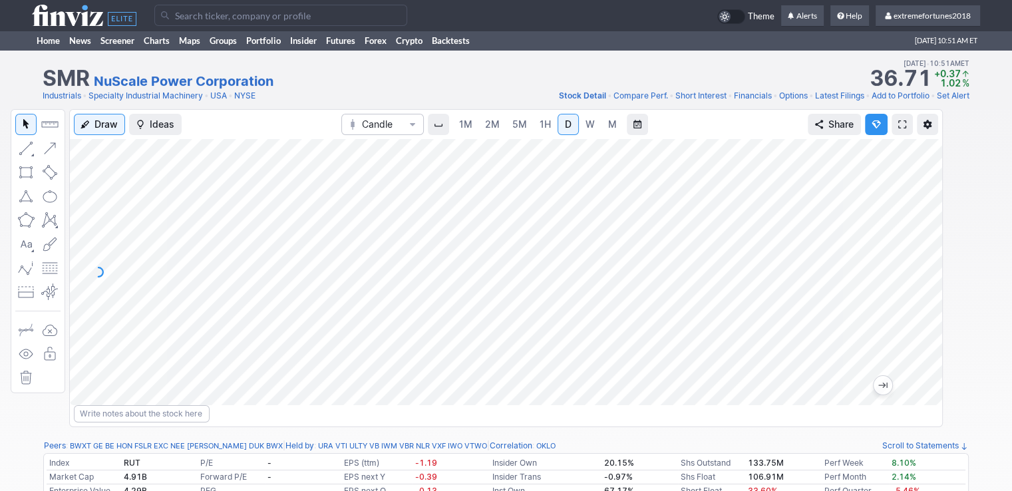
click at [47, 143] on button "button" at bounding box center [49, 148] width 21 height 21
click at [49, 150] on button "button" at bounding box center [49, 148] width 21 height 21
click at [924, 291] on div at bounding box center [928, 268] width 28 height 233
drag, startPoint x: 919, startPoint y: 233, endPoint x: 922, endPoint y: 256, distance: 23.5
click at [922, 256] on div at bounding box center [928, 268] width 28 height 233
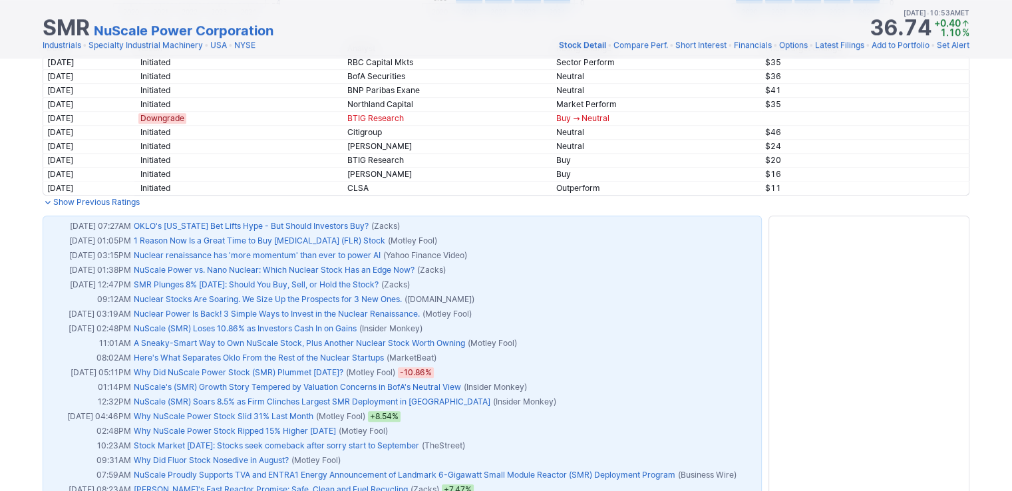
scroll to position [798, 0]
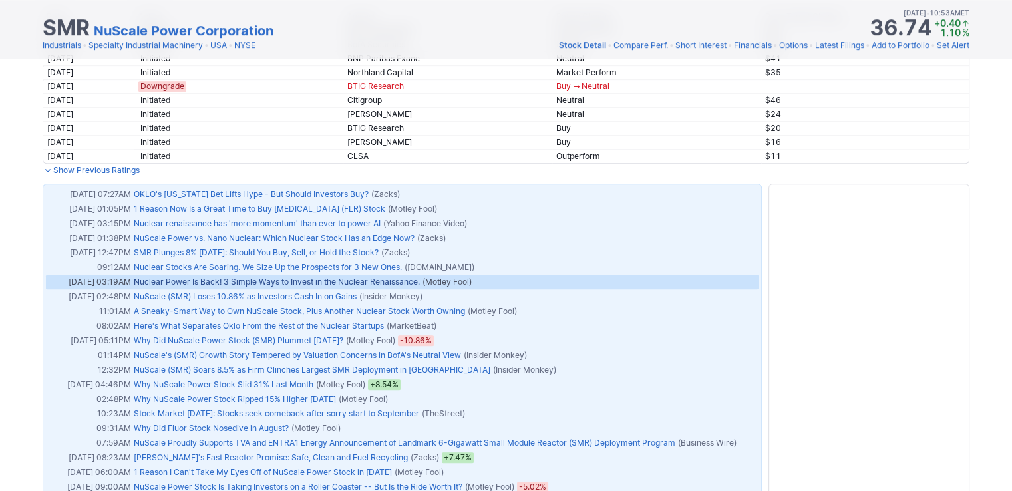
click at [293, 280] on link "Nuclear Power Is Back! 3 Simple Ways to Invest in the Nuclear Renaissance." at bounding box center [277, 282] width 286 height 10
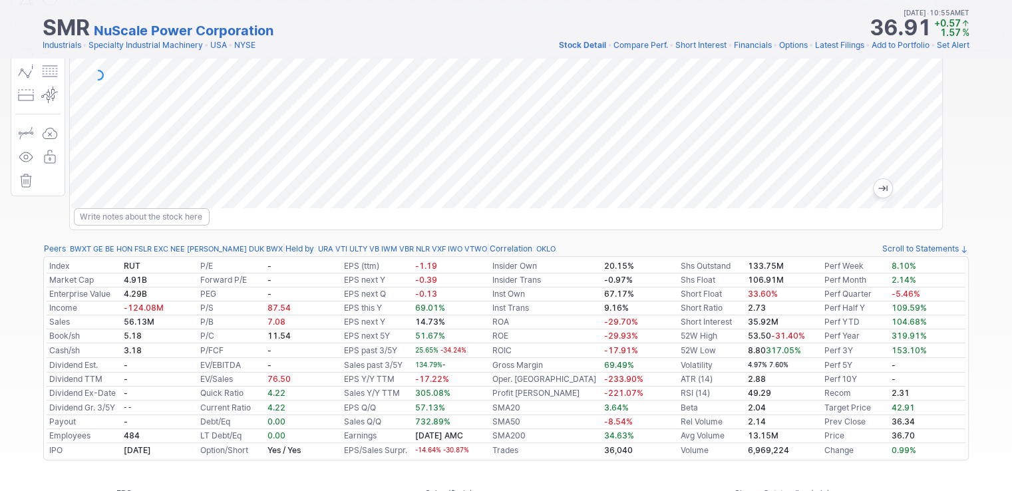
scroll to position [0, 0]
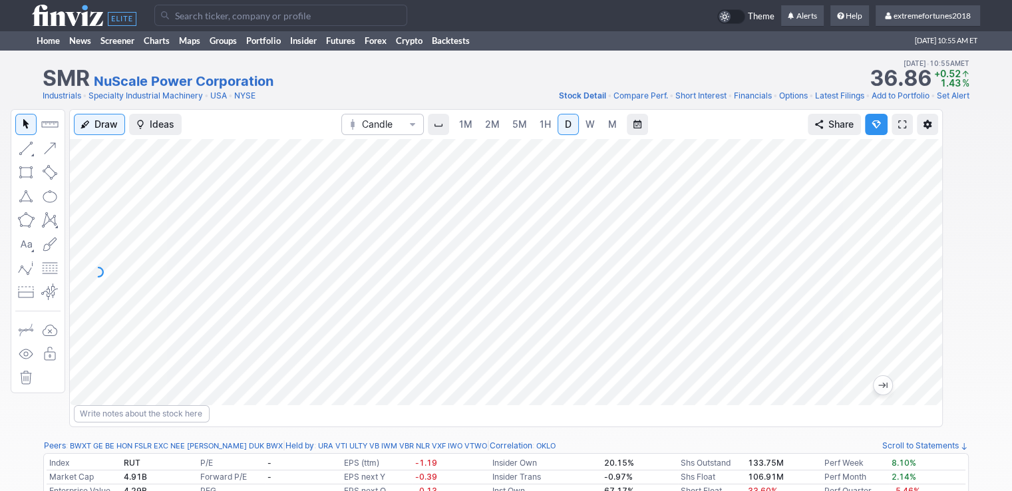
drag, startPoint x: 930, startPoint y: 303, endPoint x: 932, endPoint y: 264, distance: 38.6
click at [932, 264] on div at bounding box center [928, 268] width 28 height 233
drag, startPoint x: 924, startPoint y: 253, endPoint x: 920, endPoint y: 294, distance: 41.4
click at [920, 294] on div at bounding box center [928, 268] width 28 height 233
click at [48, 150] on button "Line" at bounding box center [82, 151] width 78 height 19
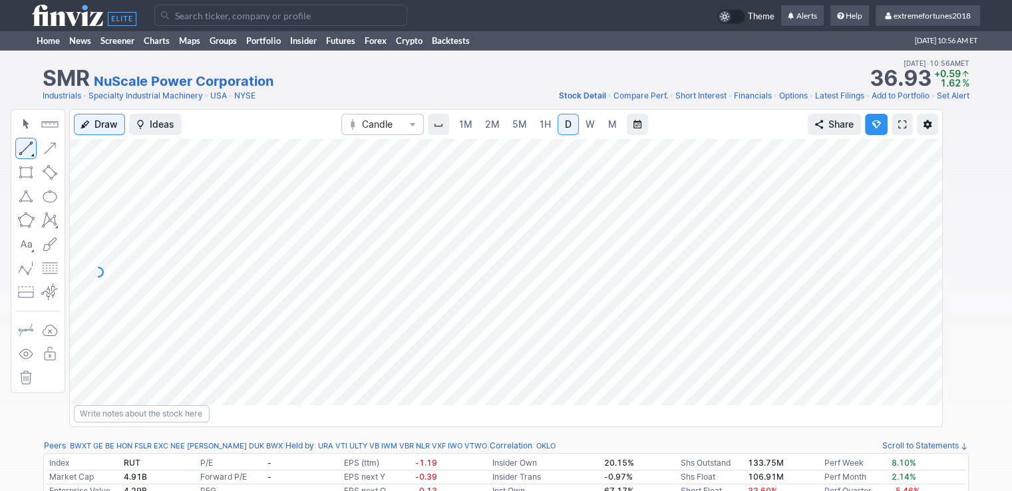
click at [19, 149] on button "button" at bounding box center [25, 148] width 21 height 21
drag, startPoint x: 926, startPoint y: 308, endPoint x: 924, endPoint y: 296, distance: 12.1
click at [924, 296] on div at bounding box center [928, 268] width 28 height 233
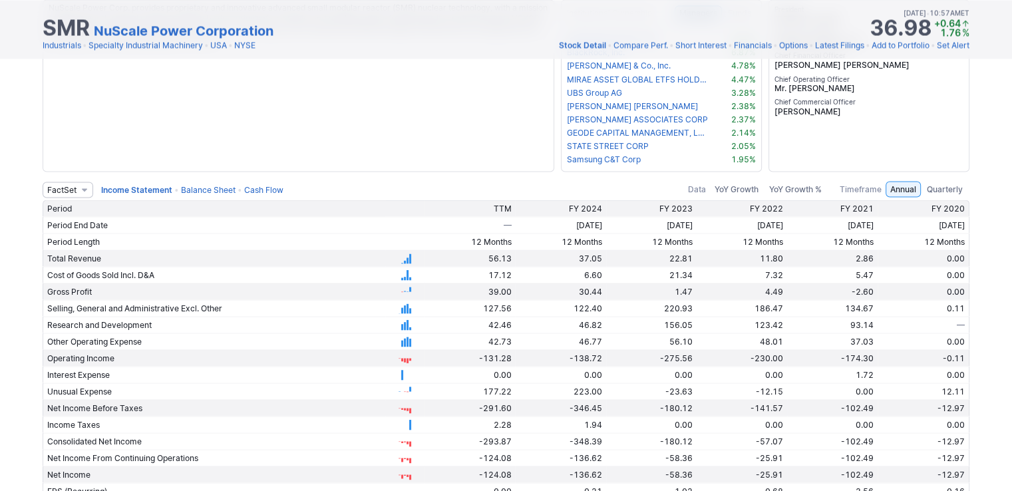
scroll to position [2461, 0]
click at [213, 188] on link "Balance Sheet" at bounding box center [208, 187] width 55 height 10
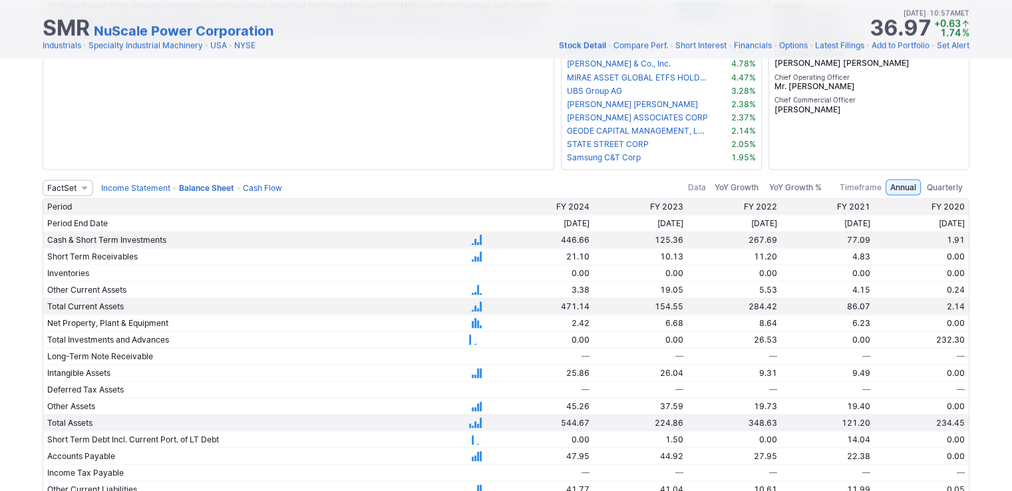
click at [152, 182] on link "Income Statement" at bounding box center [135, 187] width 69 height 10
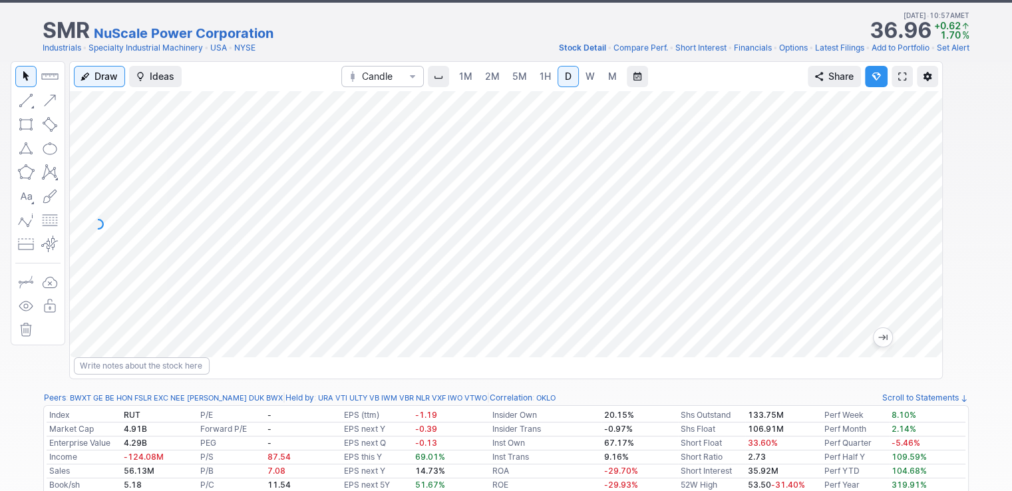
scroll to position [67, 0]
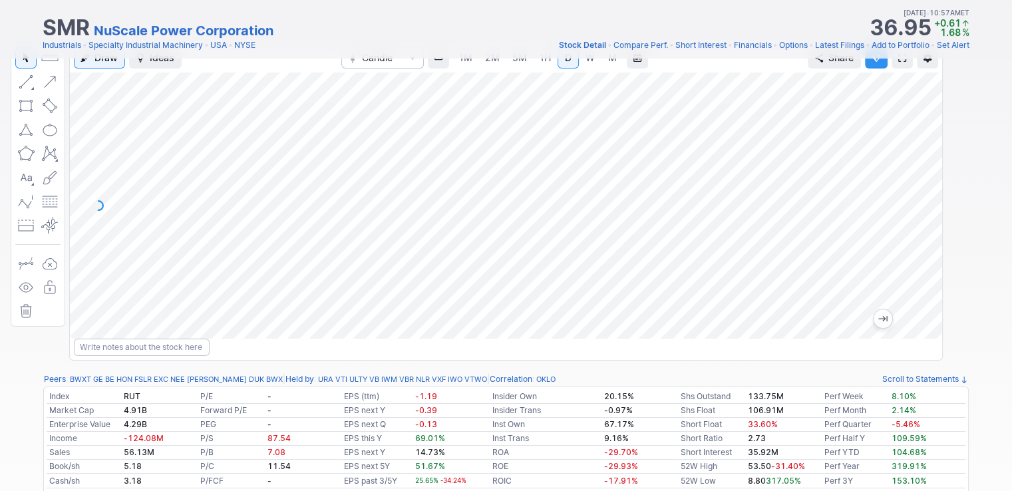
drag, startPoint x: 924, startPoint y: 155, endPoint x: 915, endPoint y: 231, distance: 76.3
click at [918, 231] on div at bounding box center [928, 202] width 28 height 233
drag, startPoint x: 926, startPoint y: 246, endPoint x: 926, endPoint y: 137, distance: 109.1
click at [928, 136] on div at bounding box center [928, 202] width 28 height 233
drag, startPoint x: 931, startPoint y: 150, endPoint x: 918, endPoint y: 205, distance: 57.4
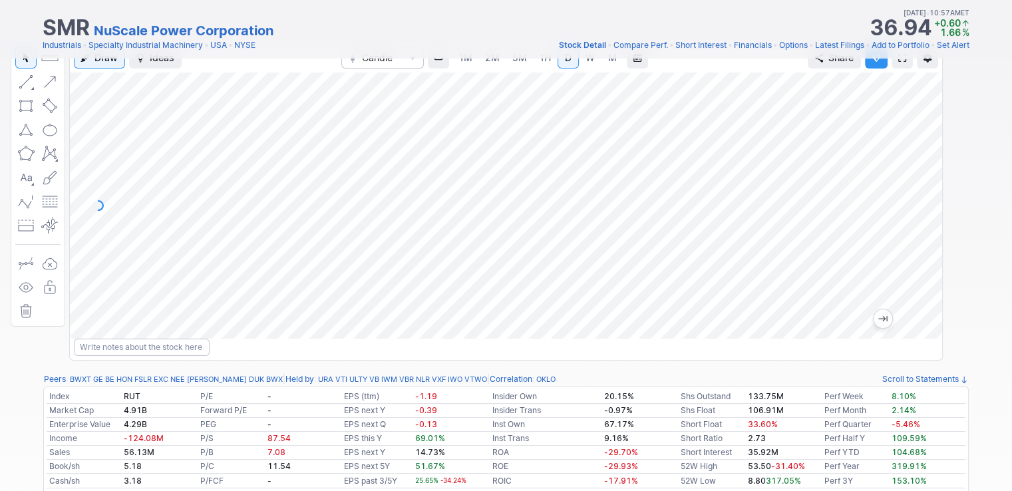
click at [923, 205] on div at bounding box center [928, 202] width 28 height 233
drag, startPoint x: 926, startPoint y: 249, endPoint x: 914, endPoint y: 201, distance: 50.2
click at [918, 200] on div at bounding box center [928, 202] width 28 height 233
drag, startPoint x: 48, startPoint y: 83, endPoint x: 55, endPoint y: 83, distance: 7.3
click at [48, 83] on button "button" at bounding box center [49, 81] width 21 height 21
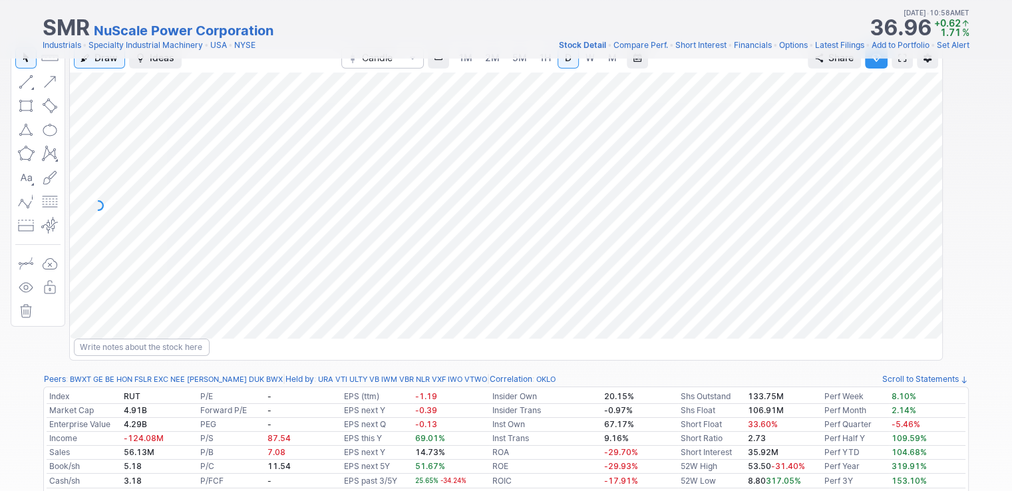
drag, startPoint x: 48, startPoint y: 83, endPoint x: 63, endPoint y: 88, distance: 15.6
click at [49, 83] on button "button" at bounding box center [49, 81] width 21 height 21
drag, startPoint x: 922, startPoint y: 191, endPoint x: 914, endPoint y: 198, distance: 10.8
click at [922, 207] on div at bounding box center [928, 202] width 28 height 233
drag, startPoint x: 928, startPoint y: 160, endPoint x: 920, endPoint y: 211, distance: 51.7
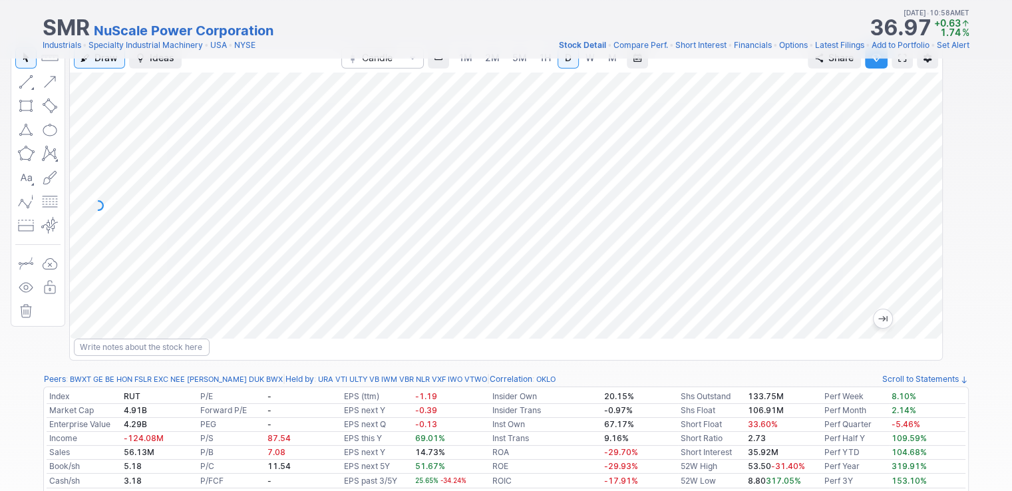
click at [922, 211] on div at bounding box center [928, 202] width 28 height 233
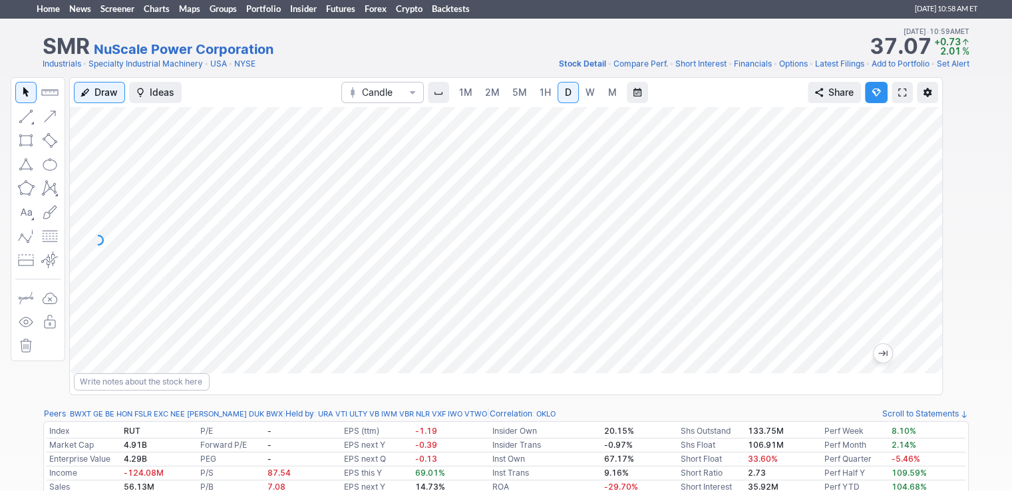
scroll to position [0, 0]
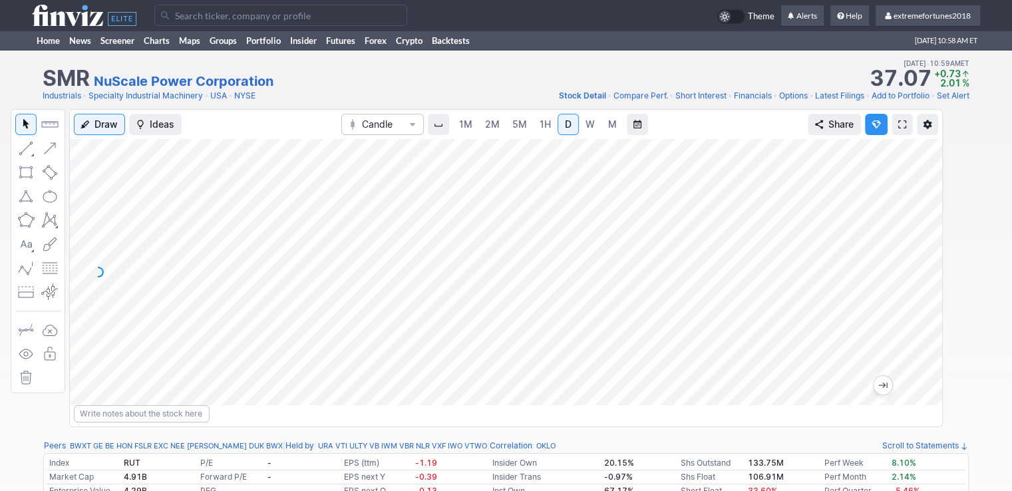
click at [237, 14] on input "Search" at bounding box center [280, 15] width 253 height 21
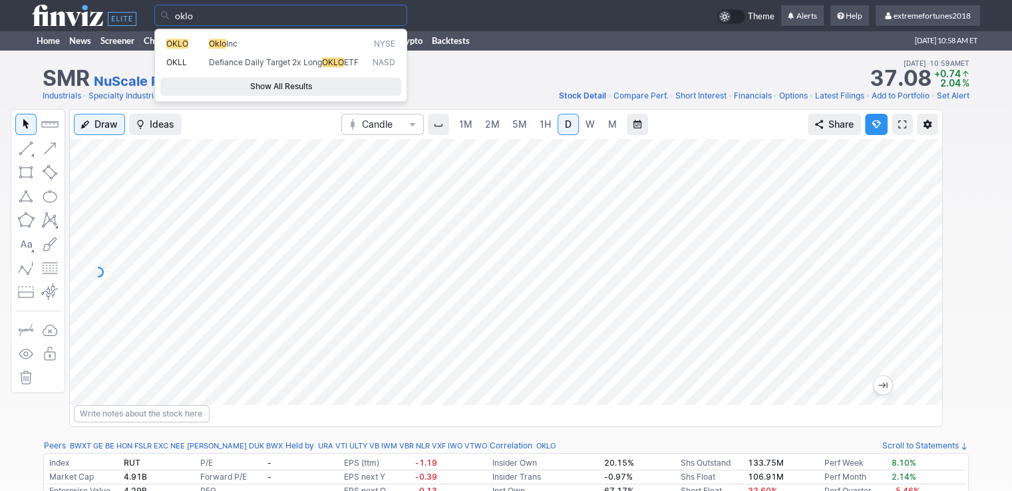
type input "oklo"
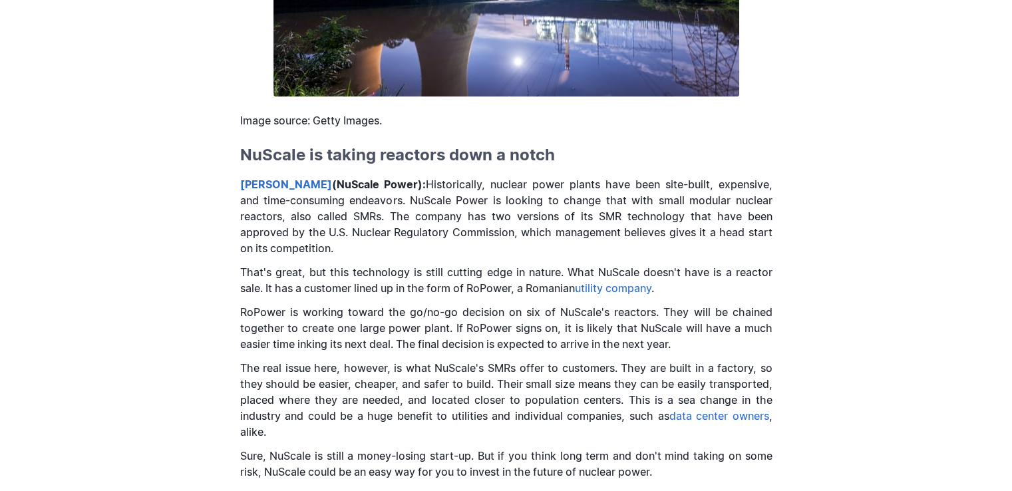
scroll to position [732, 0]
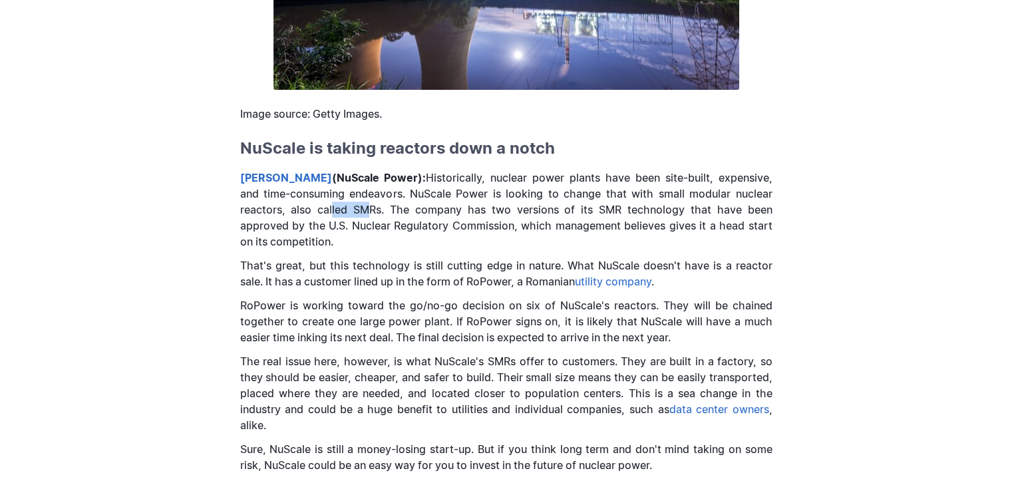
drag, startPoint x: 362, startPoint y: 210, endPoint x: 470, endPoint y: 217, distance: 107.3
click at [450, 217] on p "[PERSON_NAME] (NuScale Power): Historically, nuclear power plants have been sit…" at bounding box center [506, 210] width 532 height 80
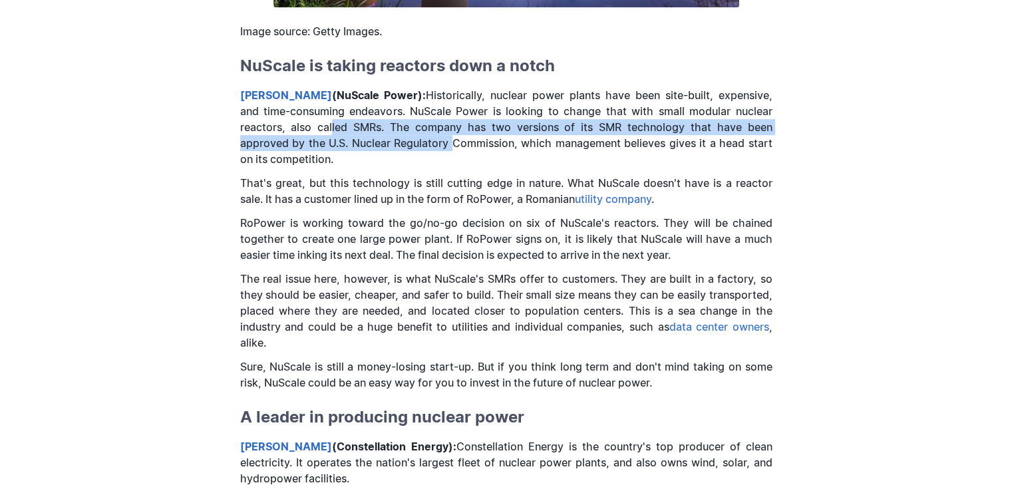
scroll to position [865, 0]
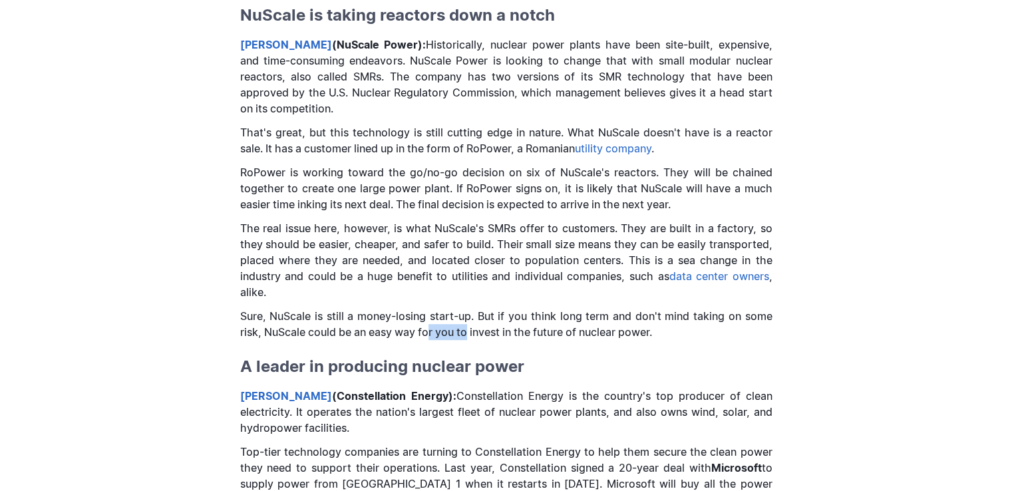
drag, startPoint x: 485, startPoint y: 332, endPoint x: 548, endPoint y: 335, distance: 63.2
click at [500, 333] on p "Sure, NuScale is still a money-losing start-up. But if you think long term and …" at bounding box center [506, 324] width 532 height 32
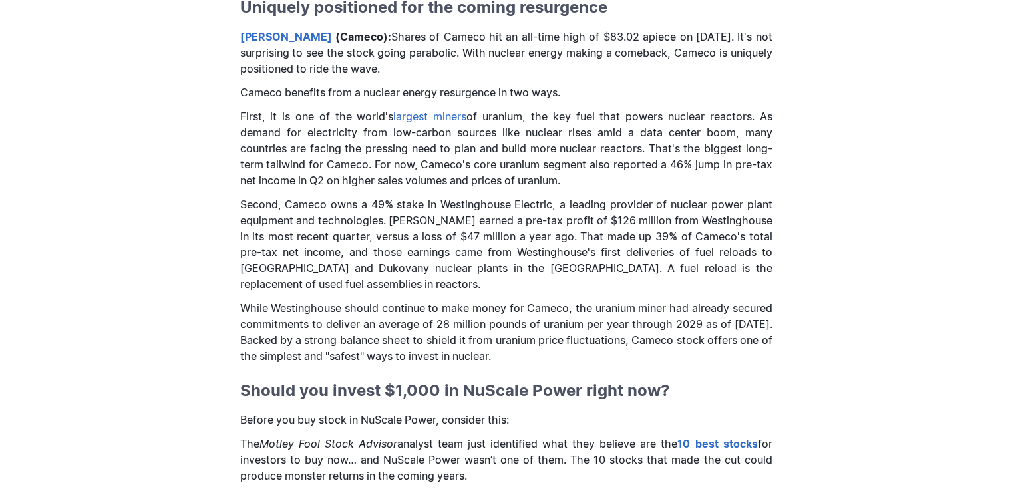
scroll to position [1729, 0]
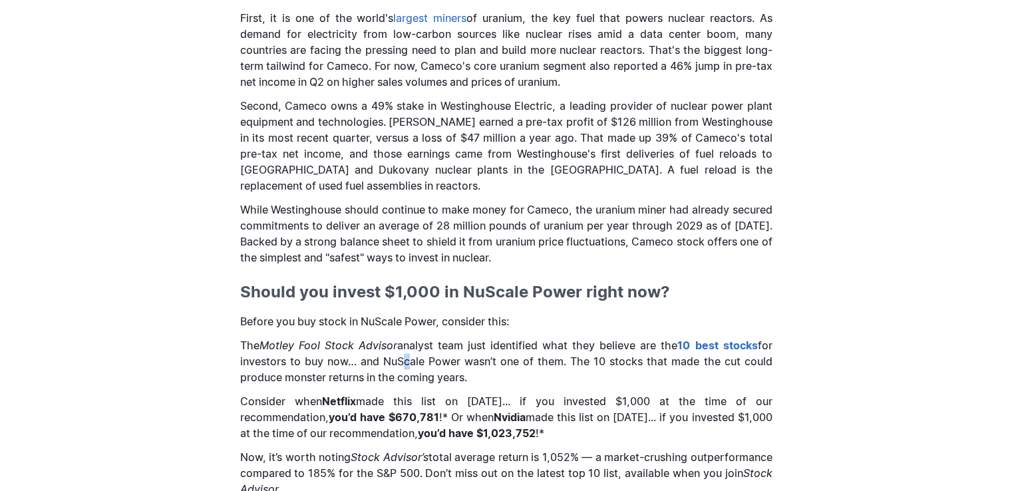
drag, startPoint x: 399, startPoint y: 349, endPoint x: 489, endPoint y: 345, distance: 90.5
click at [482, 346] on p "The Motley Fool Stock Advisor analyst team just identified what they believe ar…" at bounding box center [506, 361] width 532 height 48
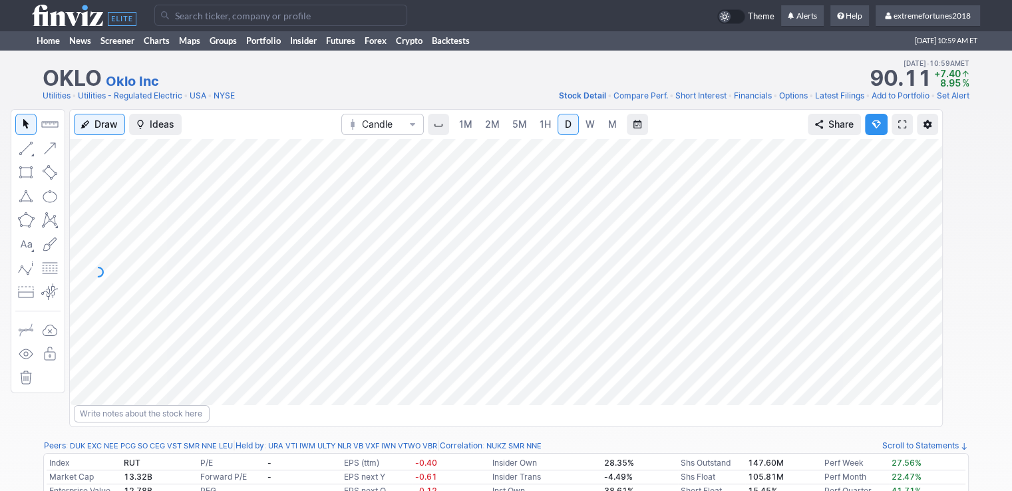
click at [320, 18] on input "Search" at bounding box center [280, 15] width 253 height 21
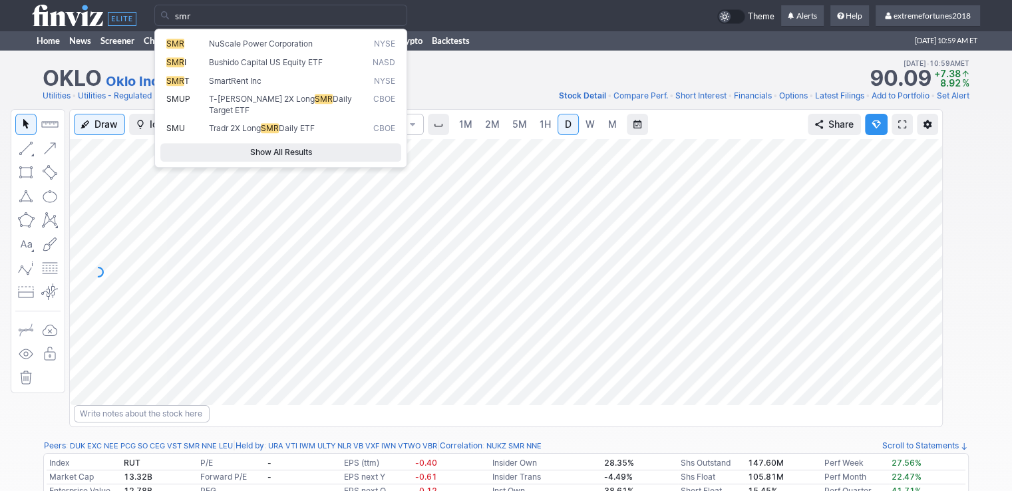
type input "smr"
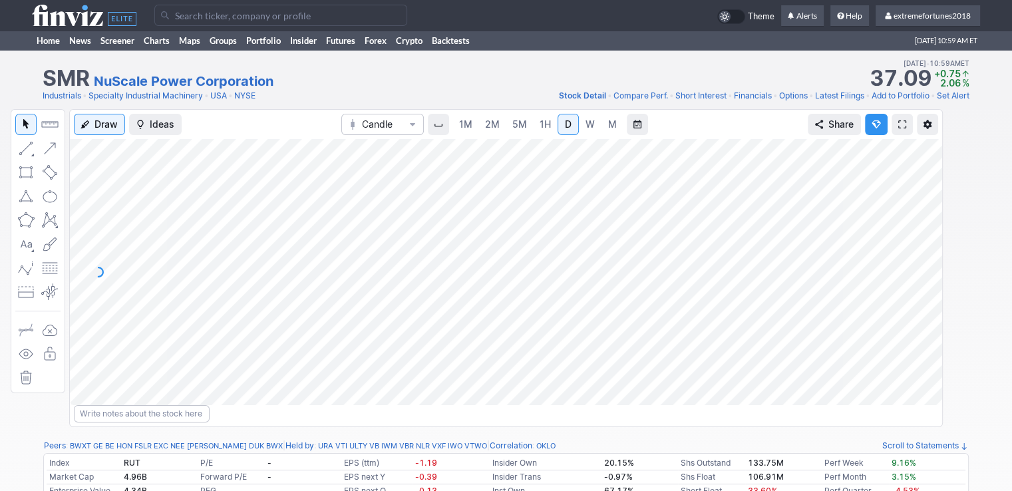
click at [495, 126] on span "2M" at bounding box center [492, 123] width 15 height 11
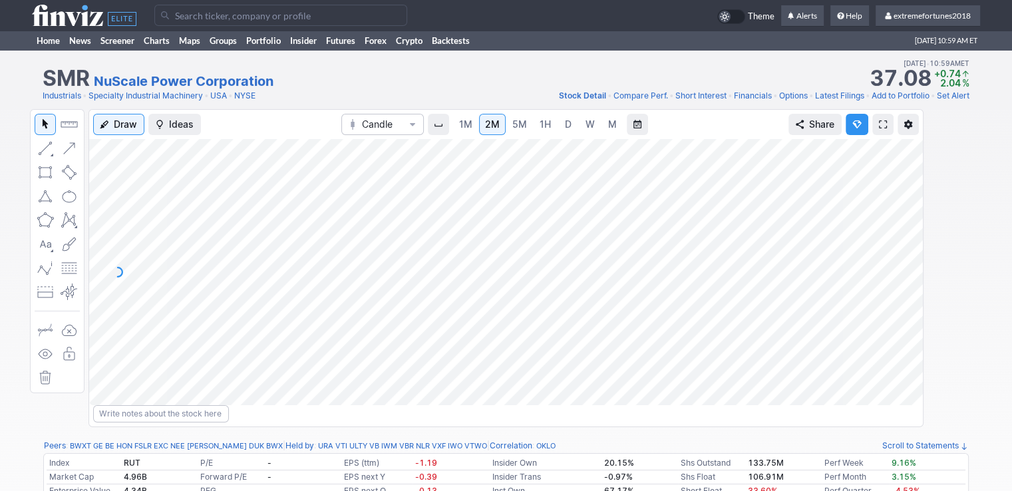
click at [902, 296] on div at bounding box center [908, 268] width 28 height 233
click at [48, 42] on link "Home" at bounding box center [48, 41] width 33 height 20
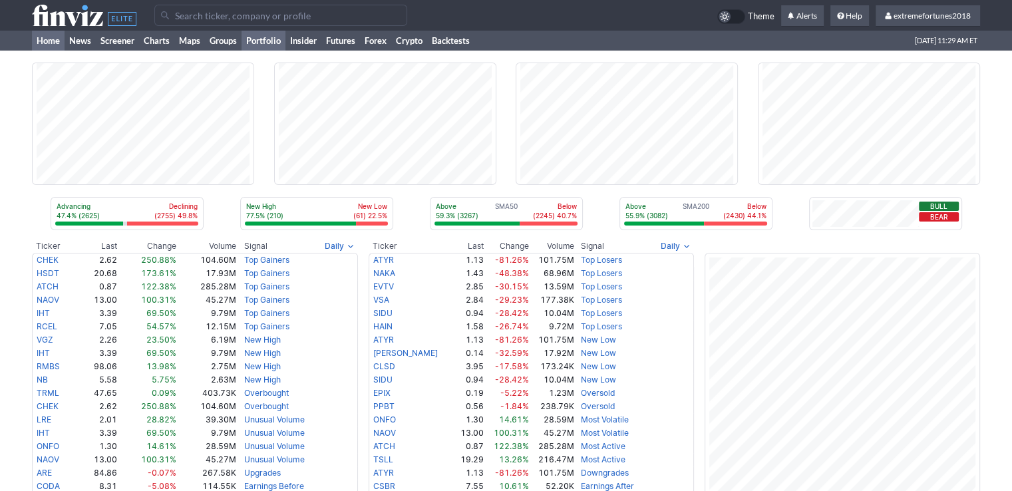
click at [263, 45] on link "Portfolio" at bounding box center [263, 41] width 44 height 20
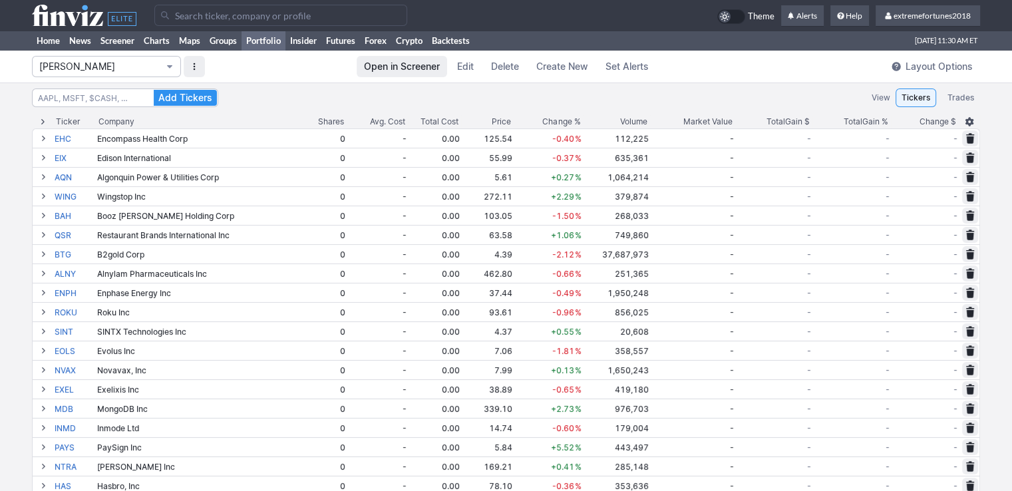
click at [74, 61] on span "[PERSON_NAME]" at bounding box center [99, 66] width 121 height 13
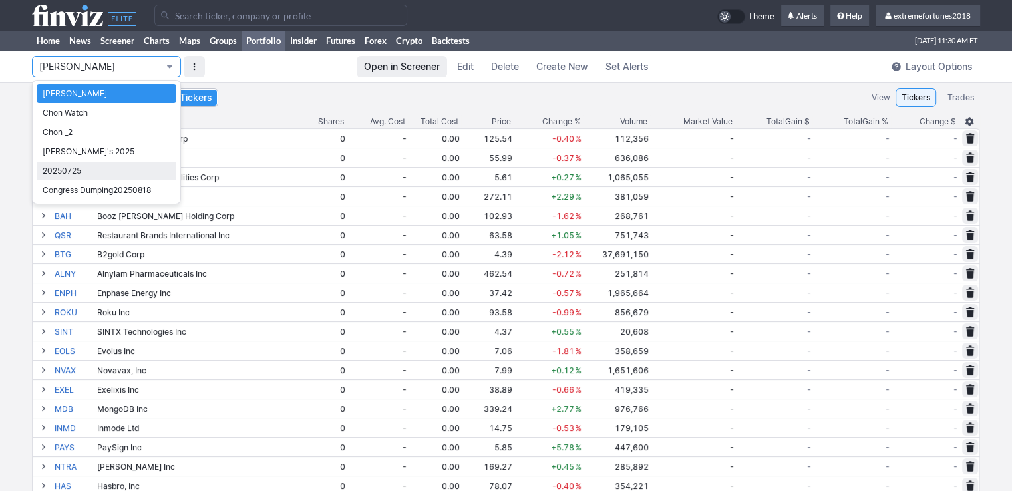
click at [104, 171] on span "20250725" at bounding box center [107, 170] width 128 height 13
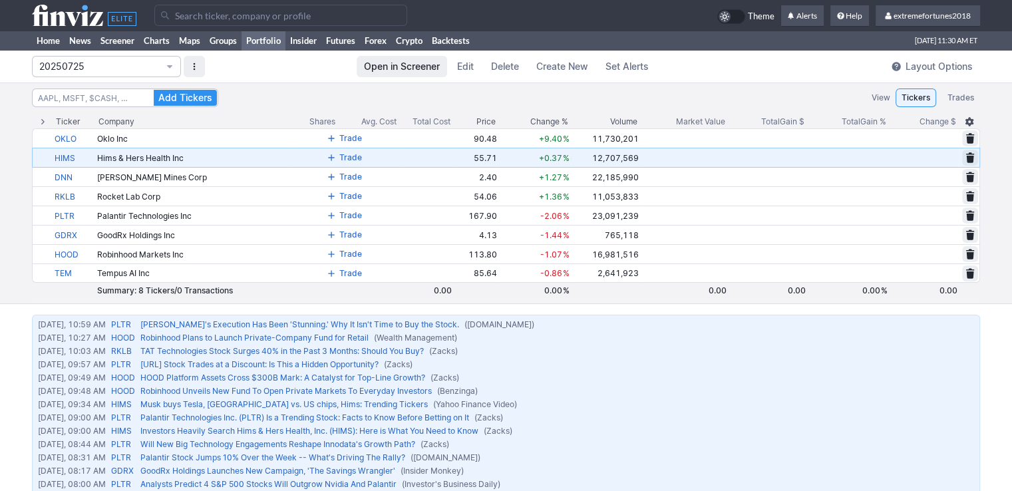
click at [335, 158] on span at bounding box center [331, 157] width 8 height 11
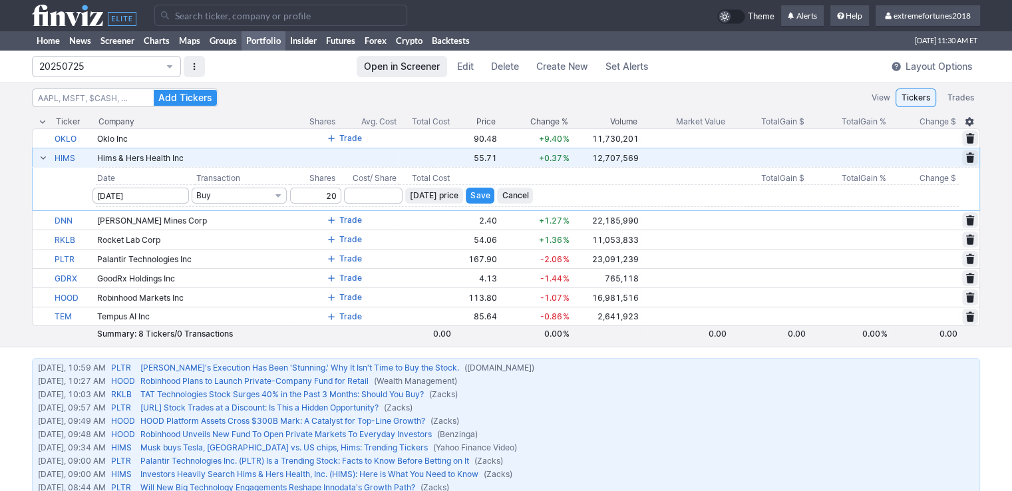
type input "20"
click at [385, 197] on input "number" at bounding box center [373, 196] width 59 height 16
type input "55.2"
click at [484, 198] on span "Save" at bounding box center [479, 195] width 19 height 13
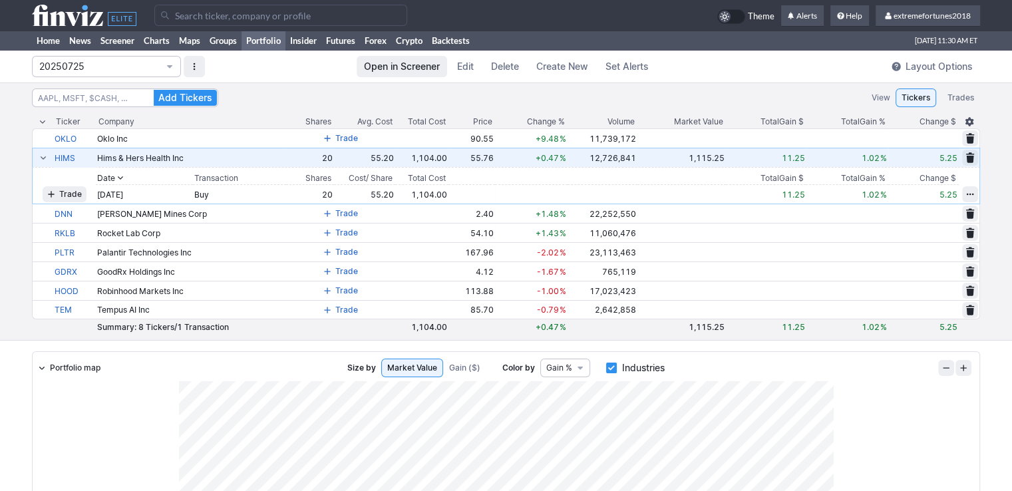
click at [46, 156] on span at bounding box center [43, 157] width 8 height 11
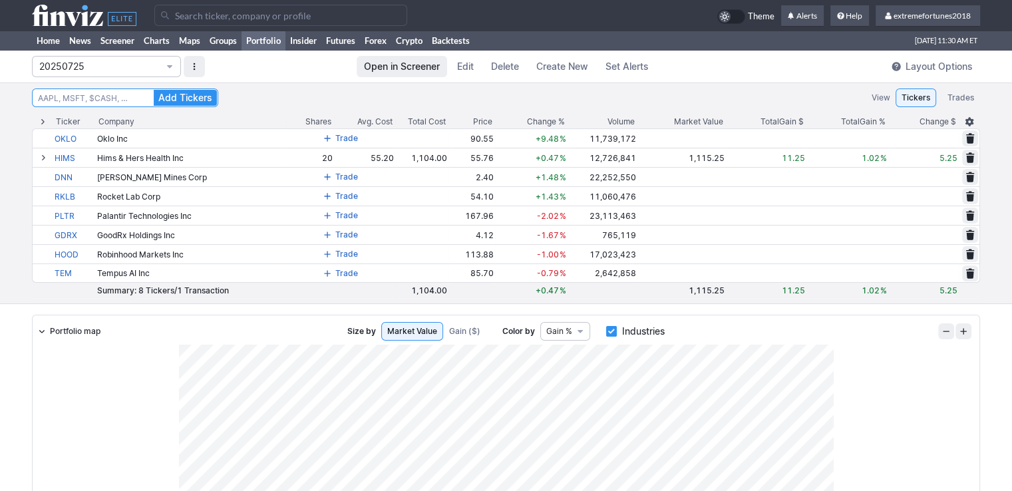
click at [108, 99] on input at bounding box center [125, 97] width 186 height 19
type input "smr"
click at [154, 90] on button "Add Tickers" at bounding box center [185, 98] width 63 height 16
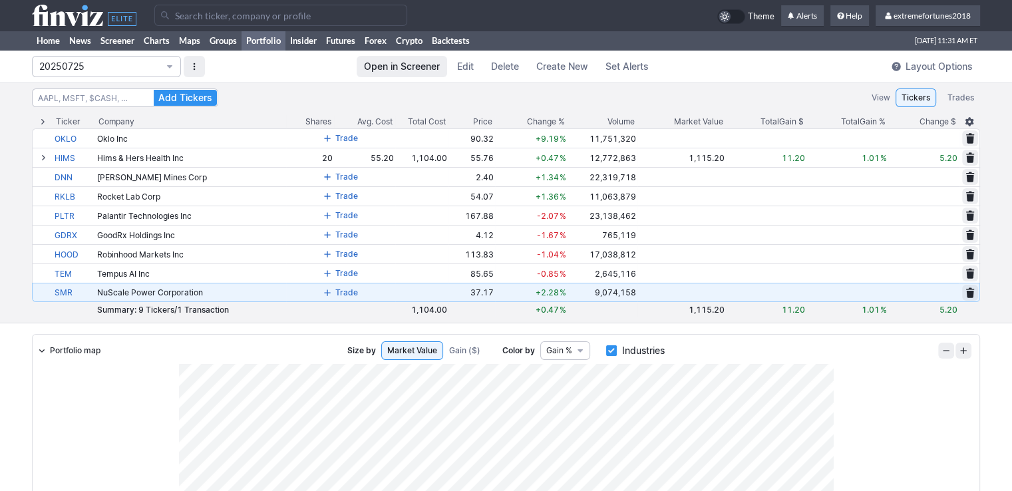
click at [328, 291] on span at bounding box center [327, 292] width 8 height 11
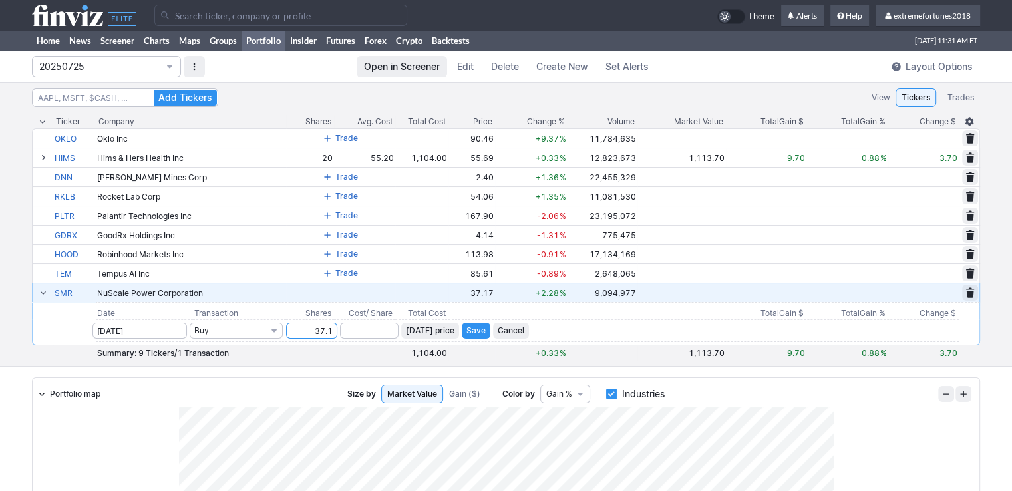
type input "37.1"
click at [378, 336] on input "number" at bounding box center [369, 331] width 59 height 16
type input "2"
type input "55"
click at [482, 329] on span "Save" at bounding box center [475, 330] width 19 height 13
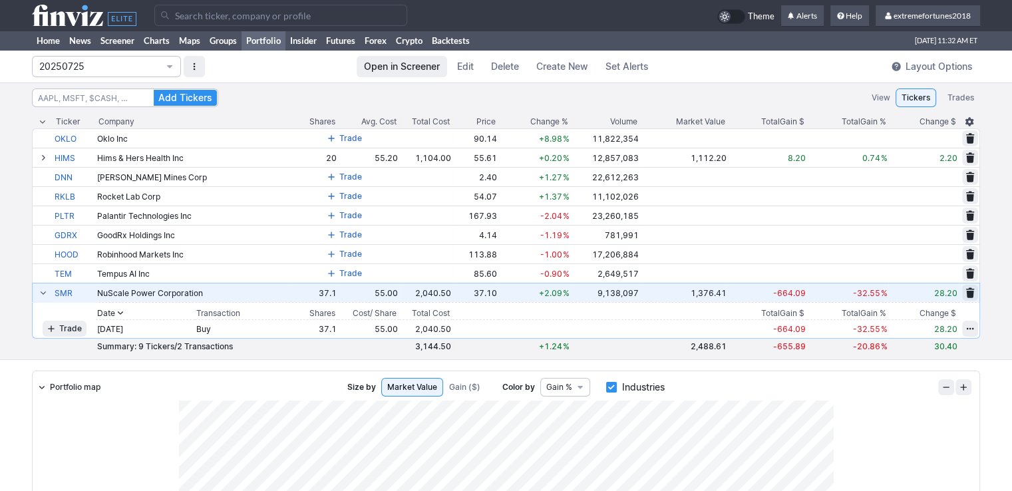
click at [970, 331] on span "button" at bounding box center [970, 328] width 8 height 11
click at [954, 356] on span "Edit" at bounding box center [955, 352] width 25 height 13
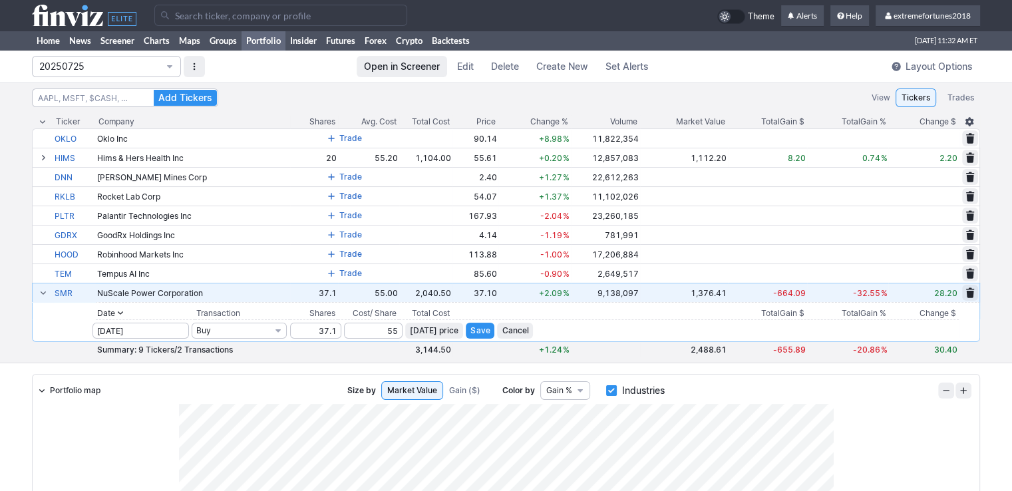
drag, startPoint x: 320, startPoint y: 323, endPoint x: 373, endPoint y: 323, distance: 53.2
click at [373, 323] on tr "09-15-2025 Buy 37.1 55 Today’s price Save Cancel" at bounding box center [506, 330] width 948 height 23
type input "55"
click at [396, 332] on input "55" at bounding box center [373, 331] width 59 height 16
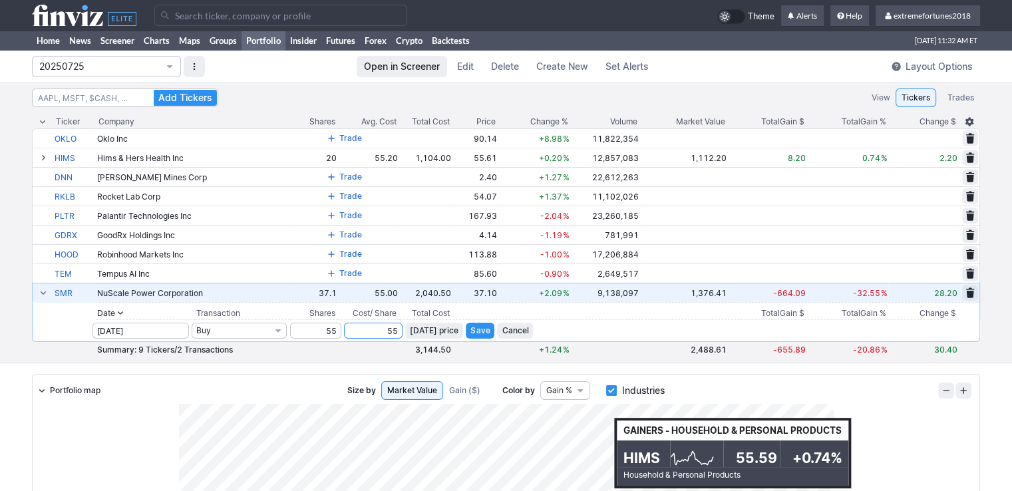
type input "5"
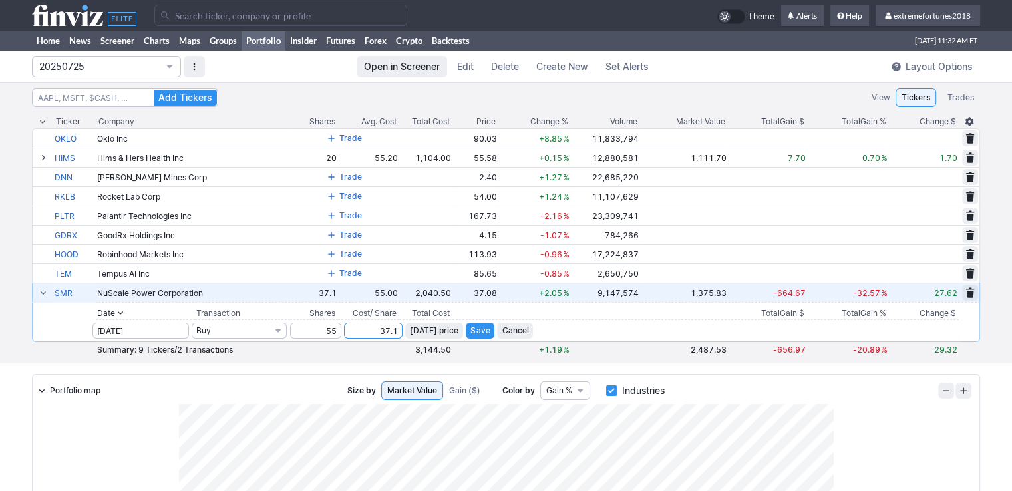
type input "37.1"
click at [488, 331] on span "Save" at bounding box center [479, 330] width 19 height 13
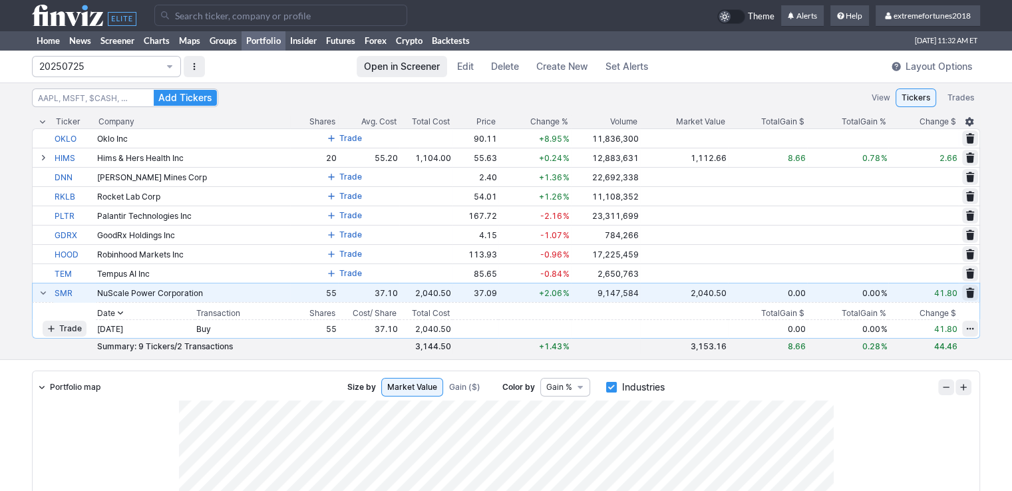
click at [46, 296] on span at bounding box center [43, 292] width 8 height 11
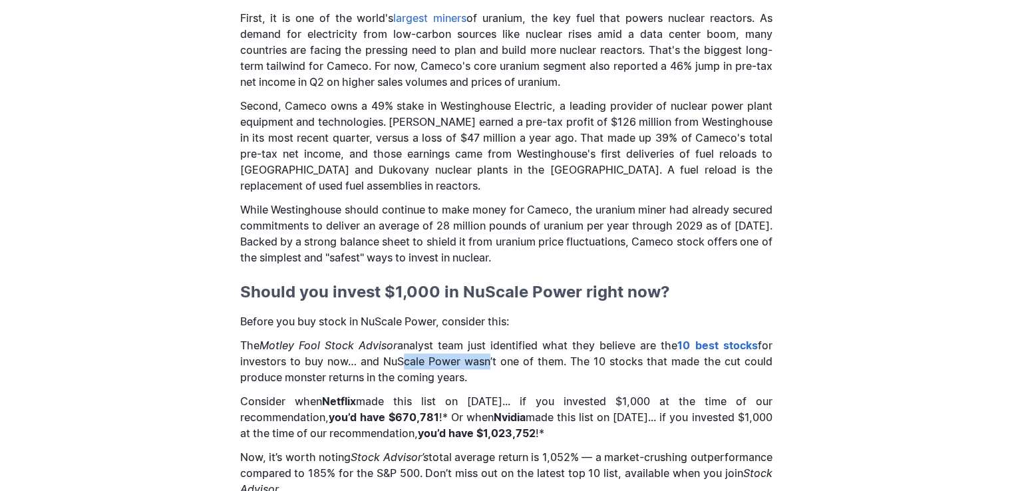
scroll to position [1729, 0]
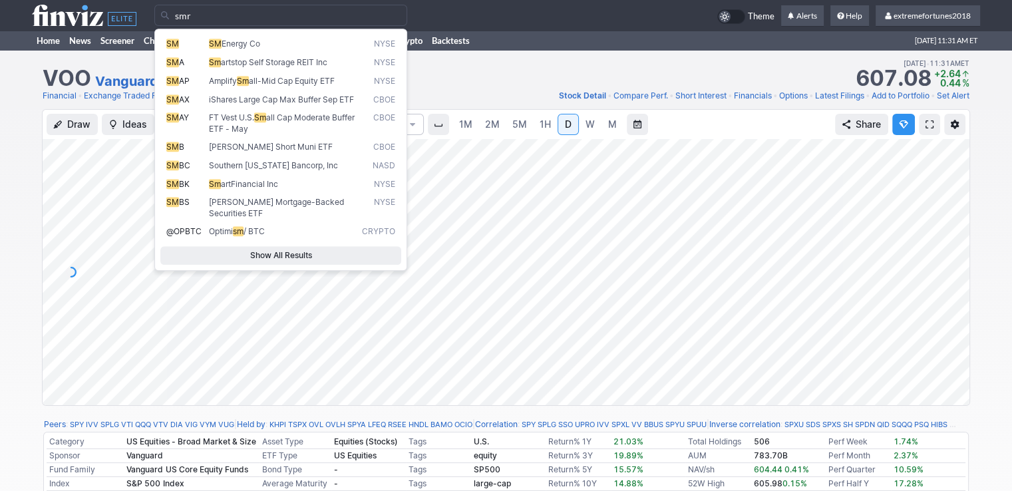
type input "smr"
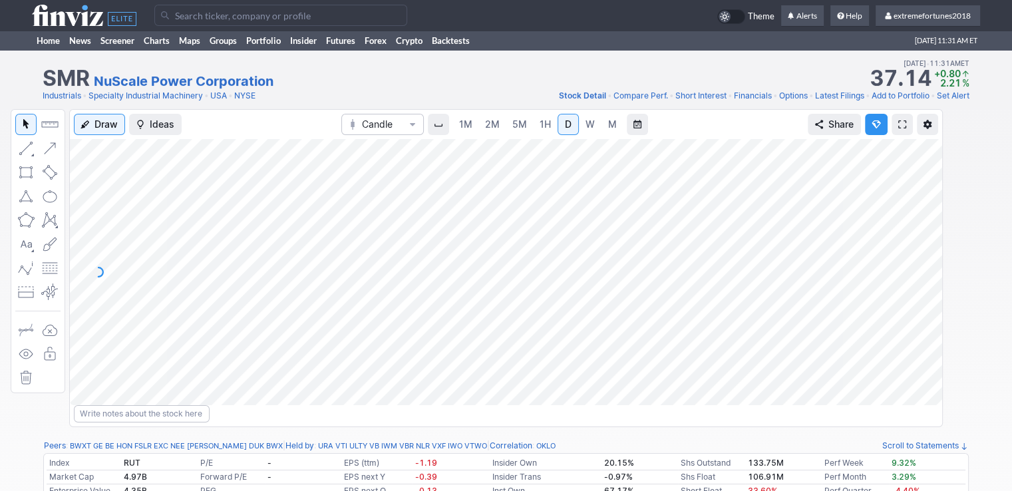
click at [491, 123] on span "2M" at bounding box center [492, 123] width 15 height 11
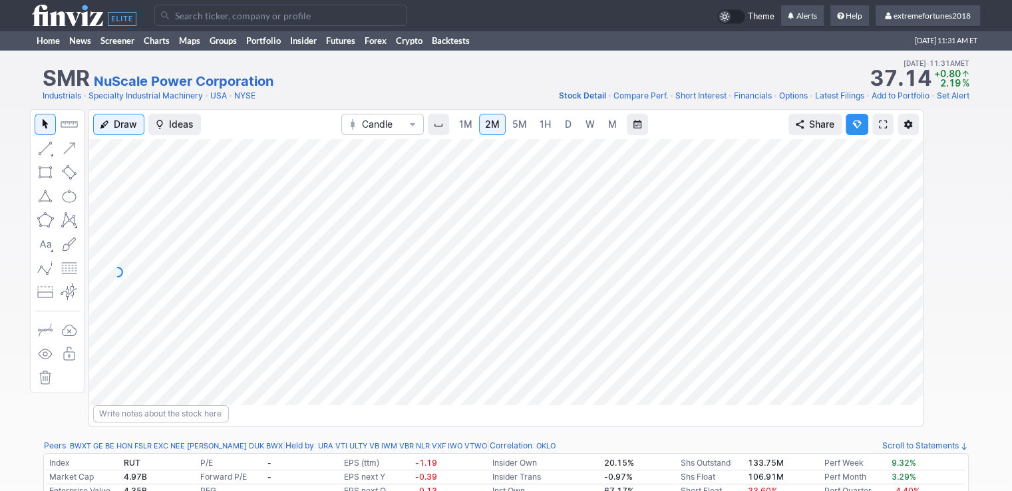
click at [466, 126] on span "1M" at bounding box center [465, 123] width 13 height 11
